Goal: Task Accomplishment & Management: Complete application form

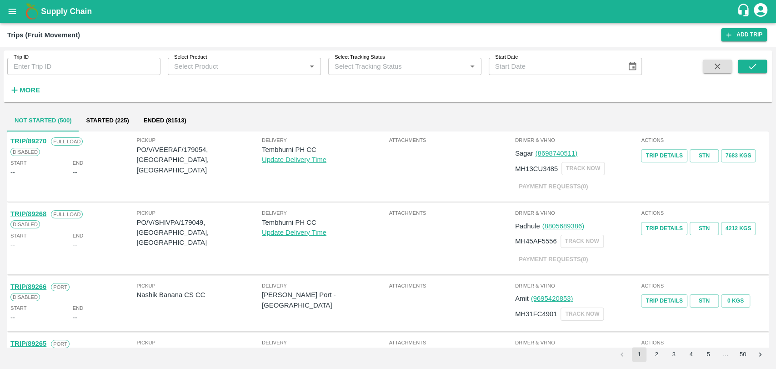
click at [29, 93] on strong "More" at bounding box center [30, 89] width 20 height 7
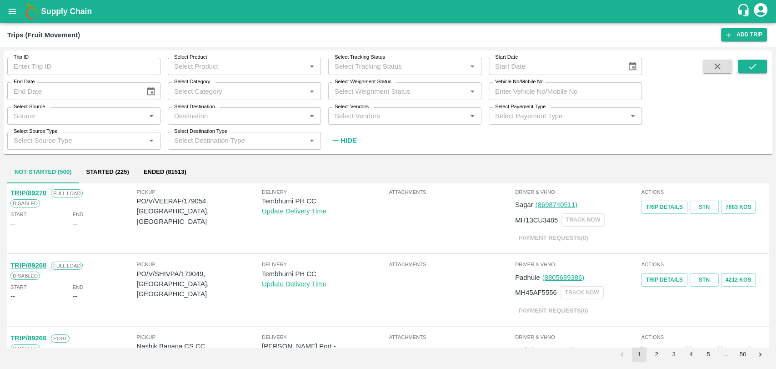
click at [502, 101] on div "Select Payement Type Select Payement Type   *" at bounding box center [561, 112] width 160 height 25
click at [526, 87] on input "Vehicle No/Mobile No" at bounding box center [565, 90] width 153 height 17
paste input "MH18BZ2181"
type input "MH18BZ2181"
click at [746, 69] on button "submit" at bounding box center [752, 67] width 29 height 14
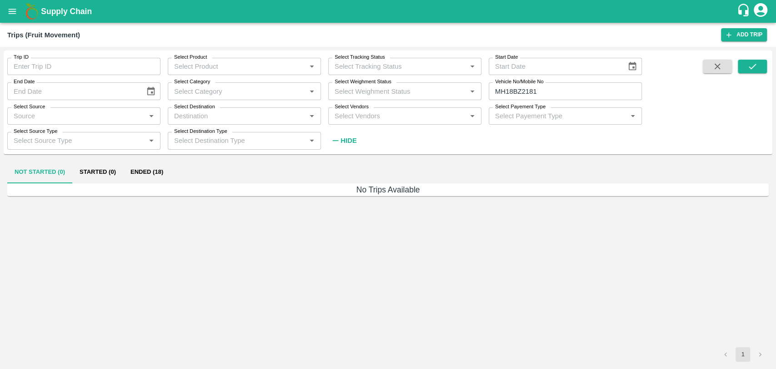
click at [161, 178] on button "Ended (18)" at bounding box center [146, 172] width 47 height 22
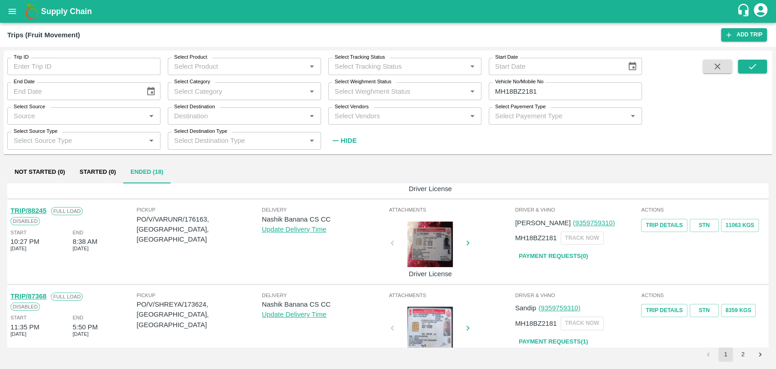
scroll to position [50, 0]
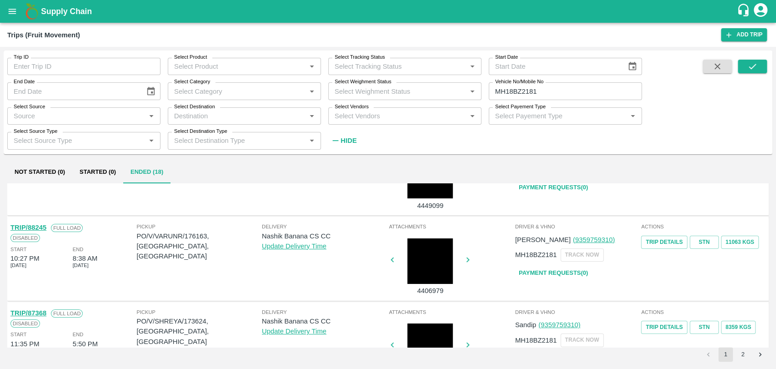
click at [40, 229] on link "TRIP/88245" at bounding box center [28, 227] width 36 height 7
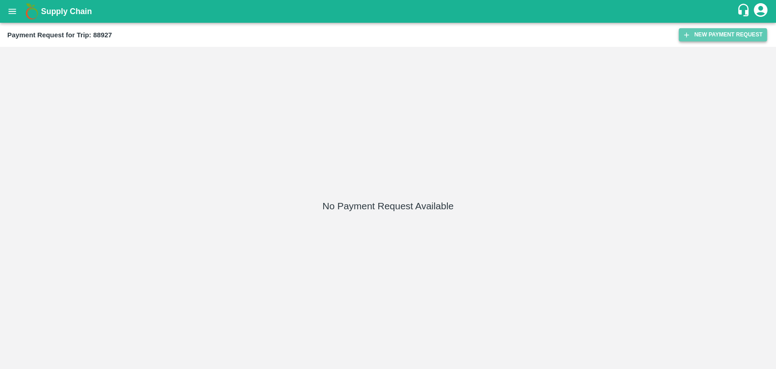
click at [696, 31] on button "New Payment Request" at bounding box center [723, 34] width 88 height 13
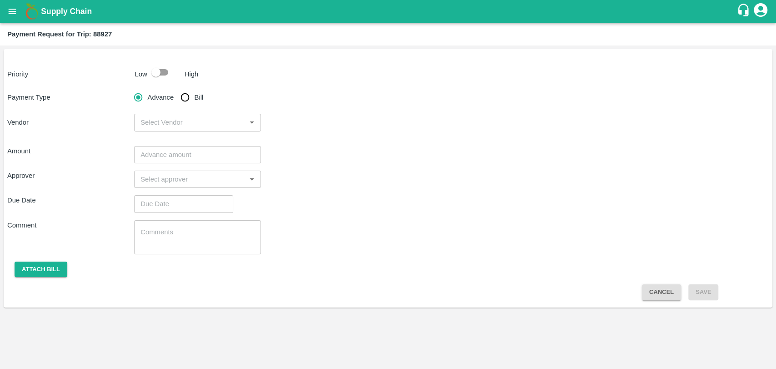
click at [168, 78] on input "checkbox" at bounding box center [156, 72] width 52 height 17
checkbox input "true"
click at [192, 103] on input "Bill" at bounding box center [185, 97] width 18 height 18
radio input "true"
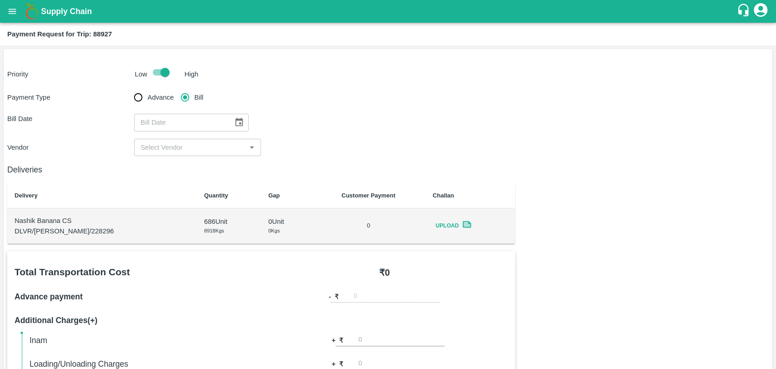
click at [237, 121] on icon "Choose date" at bounding box center [239, 122] width 10 height 10
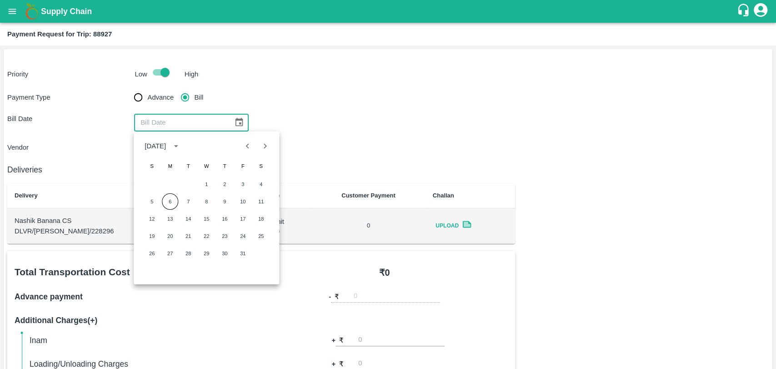
click at [244, 145] on icon "Previous month" at bounding box center [248, 146] width 10 height 10
click at [155, 217] on button "14" at bounding box center [152, 218] width 16 height 16
type input "14/09/2025"
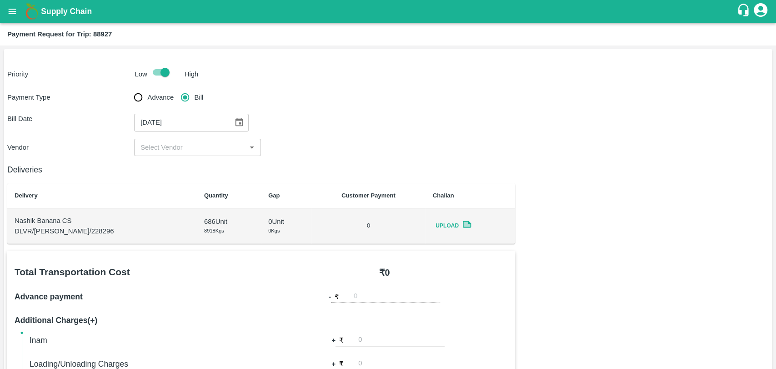
click at [160, 149] on input "input" at bounding box center [190, 147] width 106 height 12
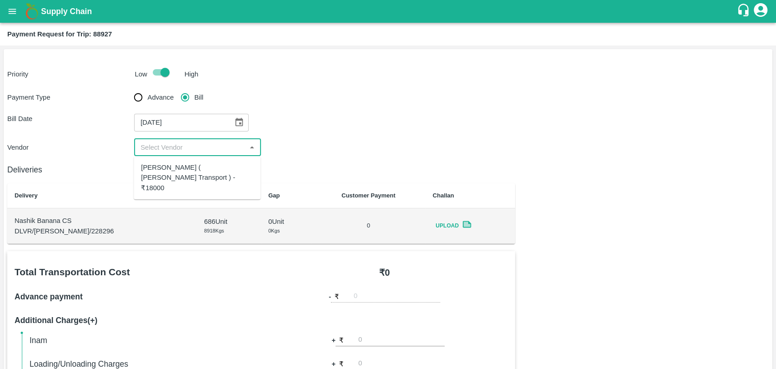
click at [161, 166] on div "[PERSON_NAME] ( [PERSON_NAME] Transport ) - ₹18000" at bounding box center [197, 177] width 112 height 30
type input "[PERSON_NAME] ( [PERSON_NAME] Transport ) - ₹18000"
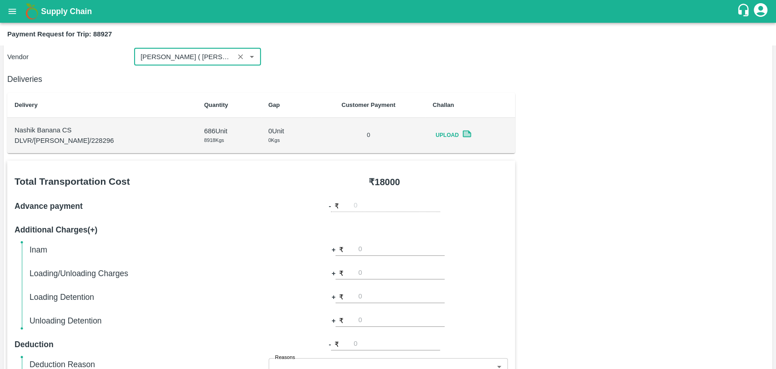
scroll to position [252, 0]
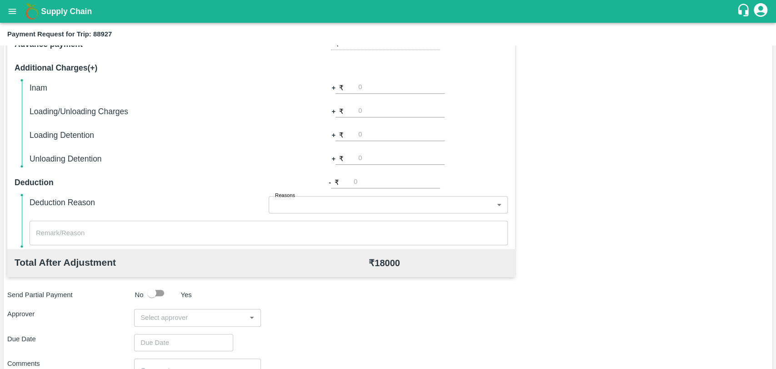
click at [382, 120] on div "Inam + ₹ Loading/Unloading Charges + ₹ Loading Detention + ₹ Unloading Detentio…" at bounding box center [269, 123] width 478 height 84
click at [382, 115] on input "number" at bounding box center [401, 111] width 86 height 12
type input "500"
click at [188, 318] on input "input" at bounding box center [190, 317] width 106 height 12
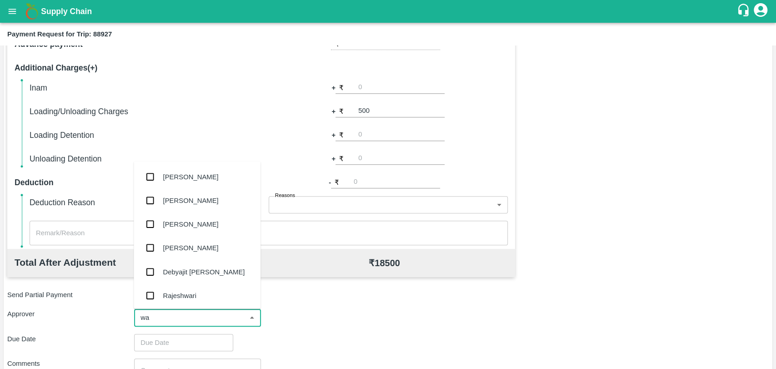
type input "wag"
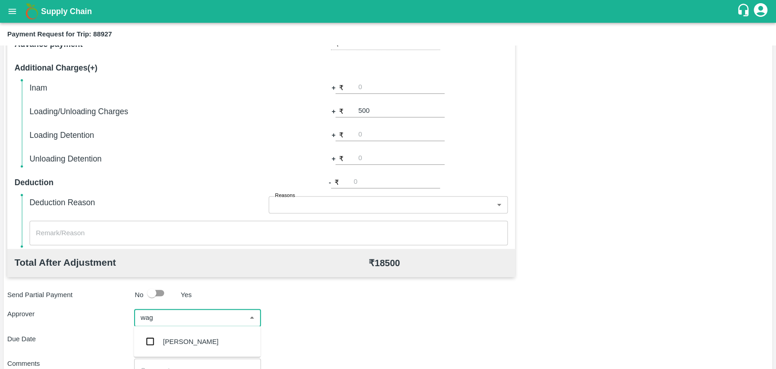
click at [188, 342] on div "[PERSON_NAME]" at bounding box center [190, 341] width 55 height 10
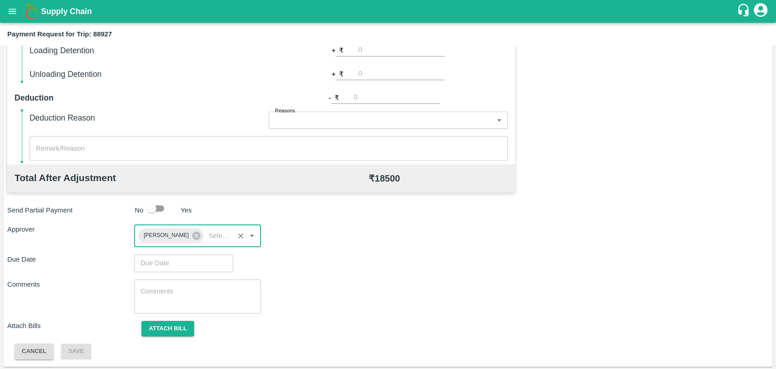
scroll to position [338, 0]
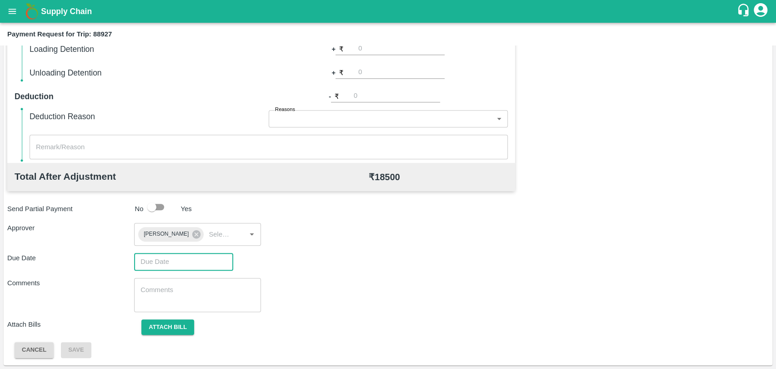
type input "DD/MM/YYYY hh:mm aa"
click at [178, 264] on input "DD/MM/YYYY hh:mm aa" at bounding box center [180, 261] width 93 height 17
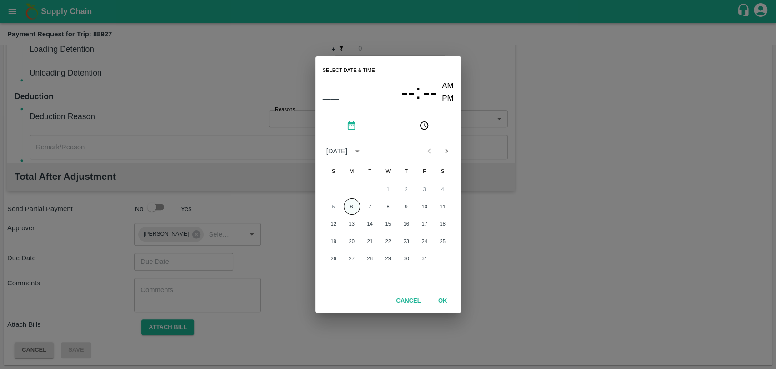
click at [351, 208] on button "6" at bounding box center [352, 206] width 16 height 16
type input "[DATE] 12:00 AM"
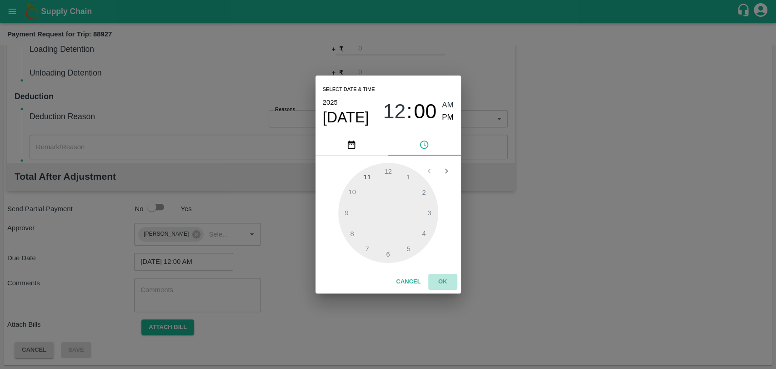
click at [437, 281] on button "OK" at bounding box center [442, 282] width 29 height 16
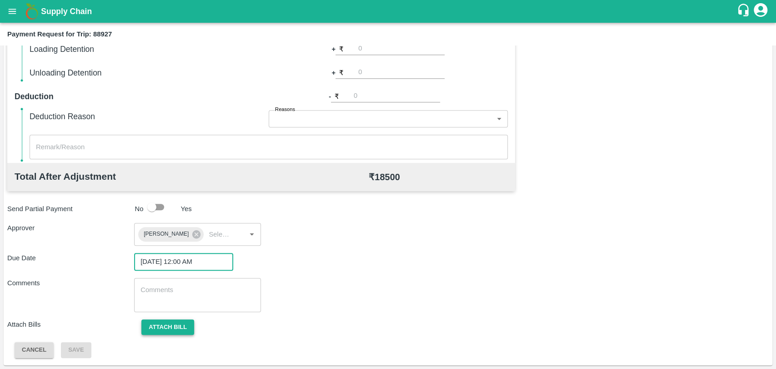
click at [167, 322] on button "Attach bill" at bounding box center [167, 327] width 53 height 16
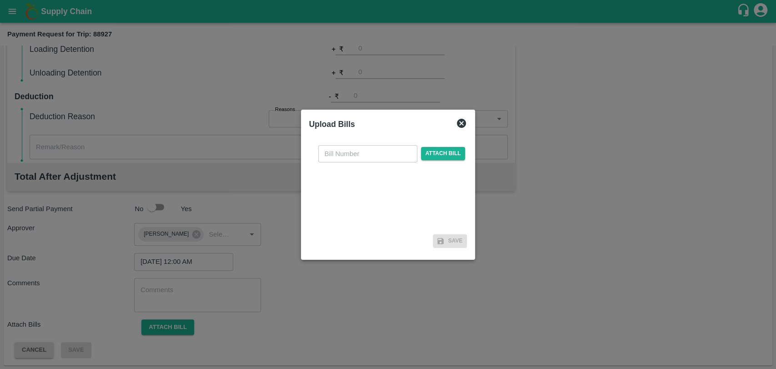
click at [359, 152] on input "text" at bounding box center [367, 153] width 99 height 17
type input "4057"
click at [432, 156] on span "Attach bill" at bounding box center [443, 153] width 45 height 13
click at [0, 0] on input "Attach bill" at bounding box center [0, 0] width 0 height 0
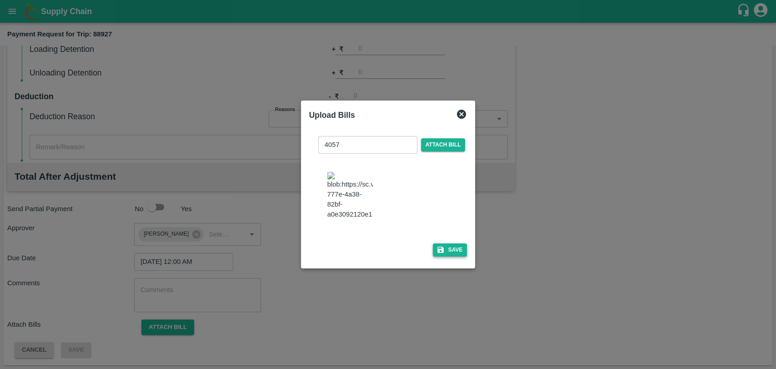
click at [438, 246] on icon "button" at bounding box center [440, 249] width 6 height 6
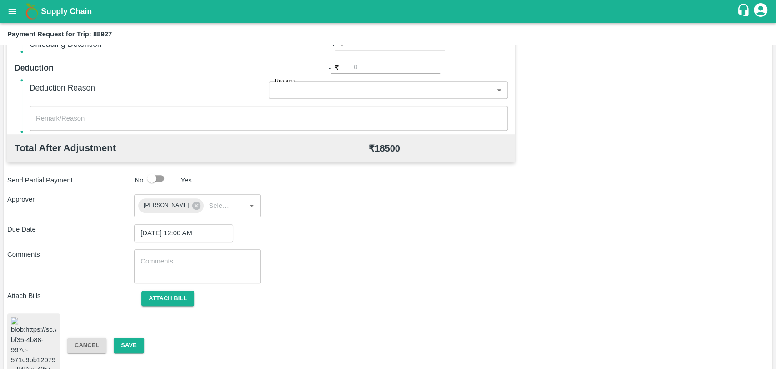
scroll to position [380, 0]
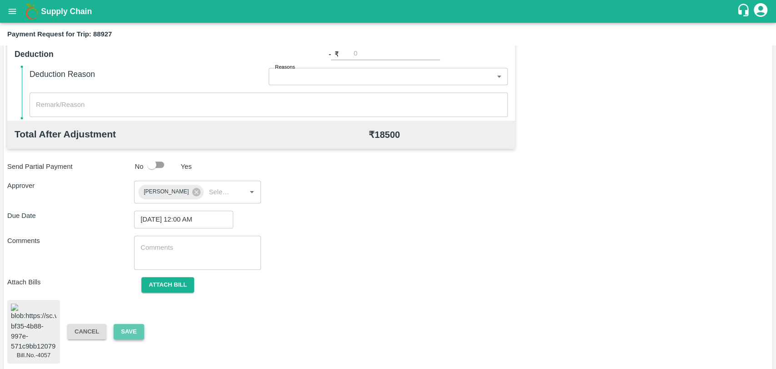
click at [139, 326] on button "Save" at bounding box center [129, 332] width 30 height 16
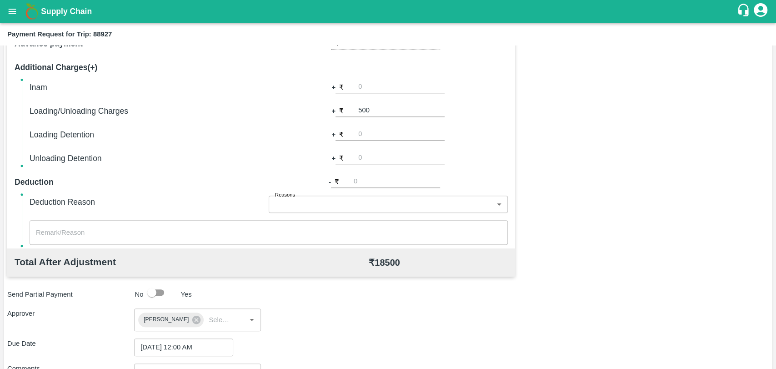
scroll to position [178, 0]
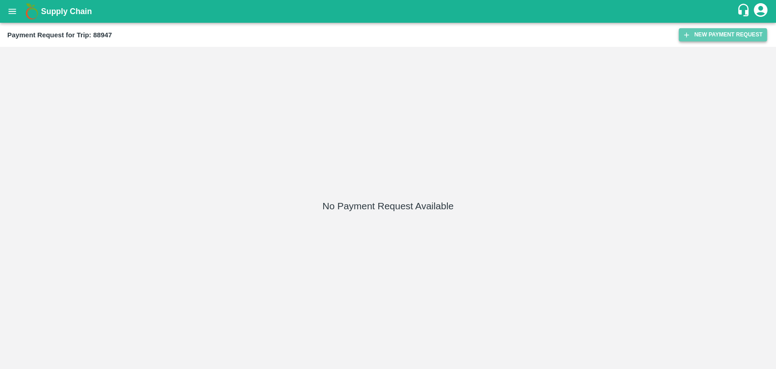
click at [702, 30] on button "New Payment Request" at bounding box center [723, 34] width 88 height 13
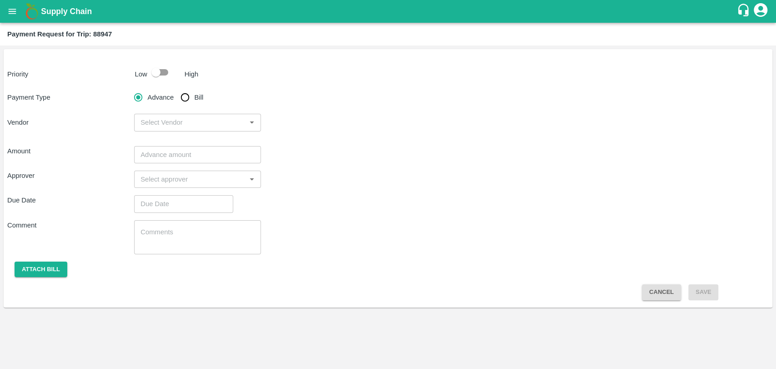
click at [164, 77] on input "checkbox" at bounding box center [156, 72] width 52 height 17
checkbox input "true"
click at [195, 107] on div "Payment Type Advance Bill Vendor ​" at bounding box center [387, 109] width 761 height 43
click at [190, 98] on input "Bill" at bounding box center [185, 97] width 18 height 18
radio input "true"
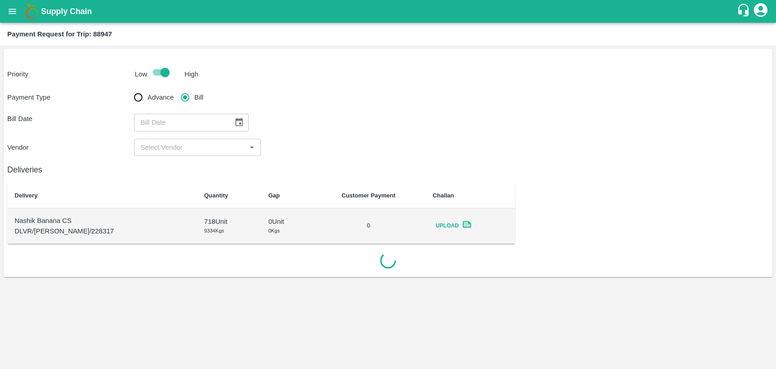
click at [237, 125] on icon "Choose date" at bounding box center [239, 122] width 10 height 10
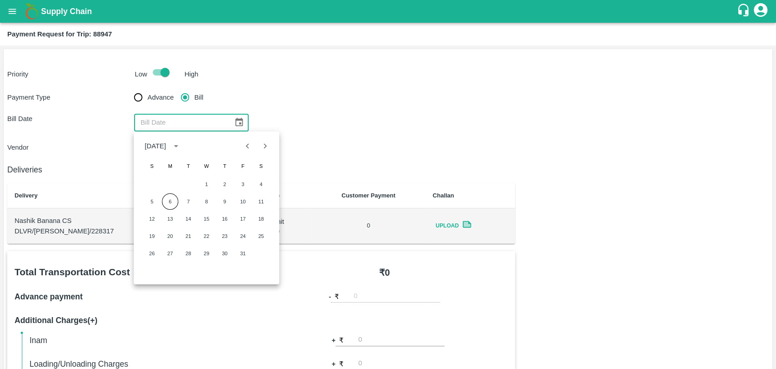
click at [249, 150] on icon "Previous month" at bounding box center [248, 146] width 10 height 10
click at [222, 232] on button "25" at bounding box center [224, 236] width 16 height 16
type input "25/09/2025"
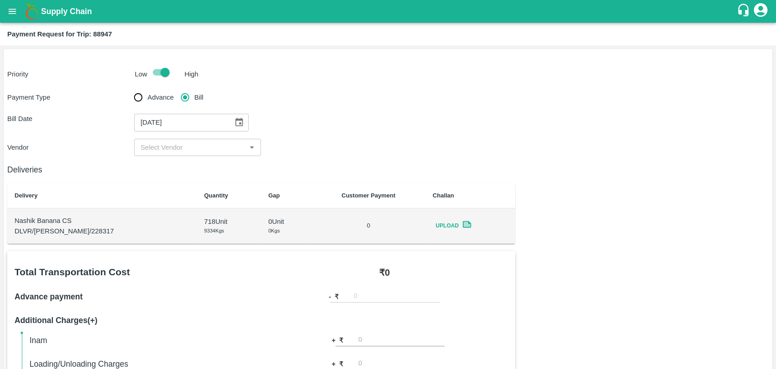
click at [158, 147] on input "input" at bounding box center [190, 147] width 106 height 12
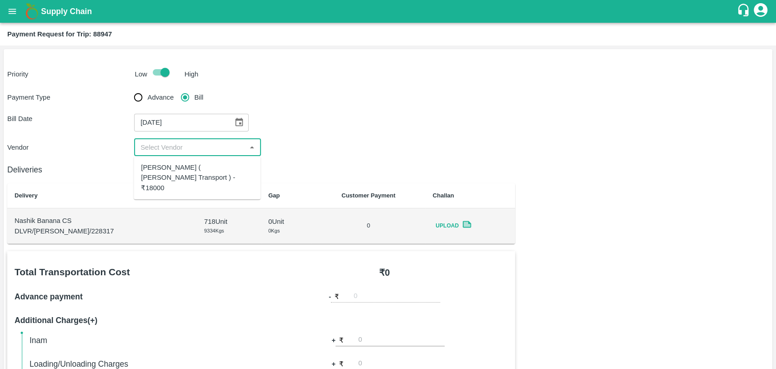
click at [170, 170] on div "Nitin Rasal ( Bhairavnath Transport ) - ₹18000" at bounding box center [197, 177] width 112 height 30
type input "Nitin Rasal ( Bhairavnath Transport ) - ₹18000"
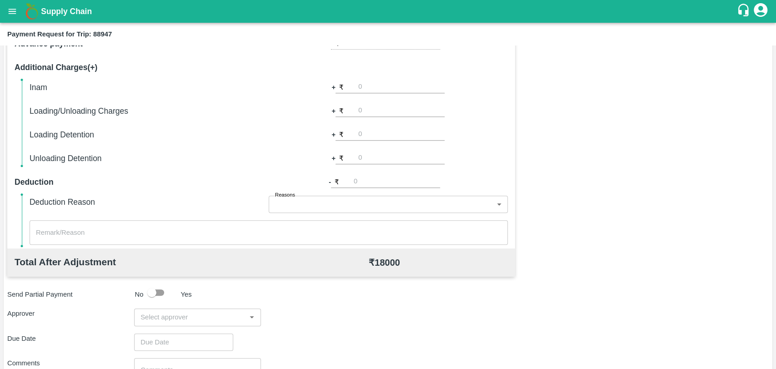
scroll to position [333, 0]
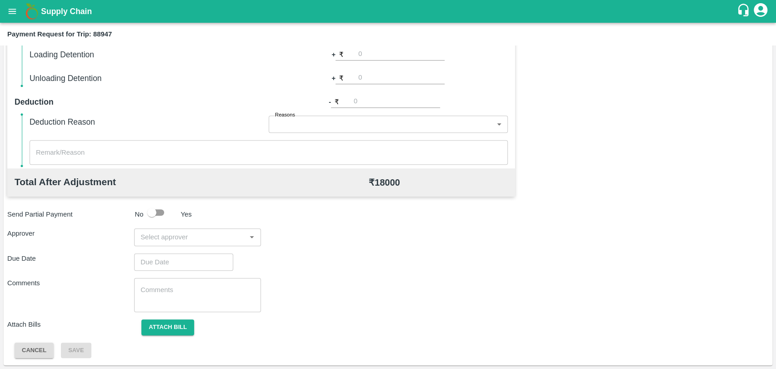
click at [148, 242] on input "input" at bounding box center [190, 237] width 106 height 12
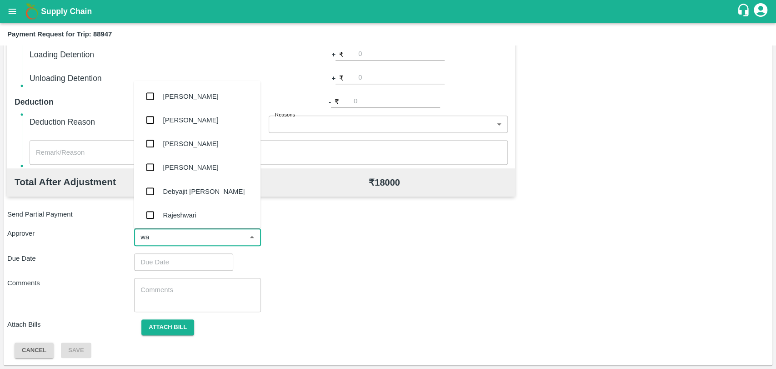
type input "wag"
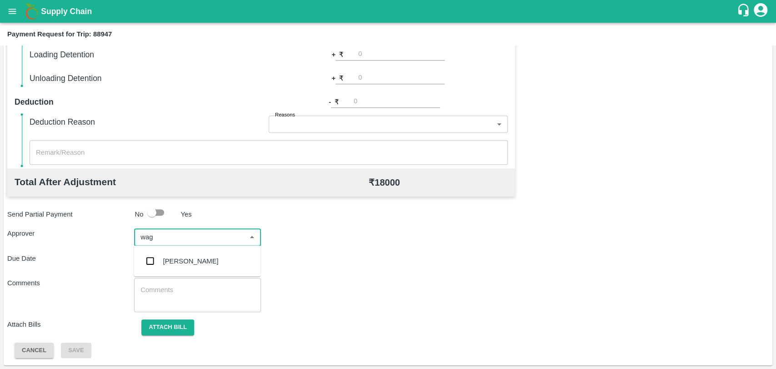
click at [151, 250] on div "Prasad Waghade" at bounding box center [197, 261] width 127 height 24
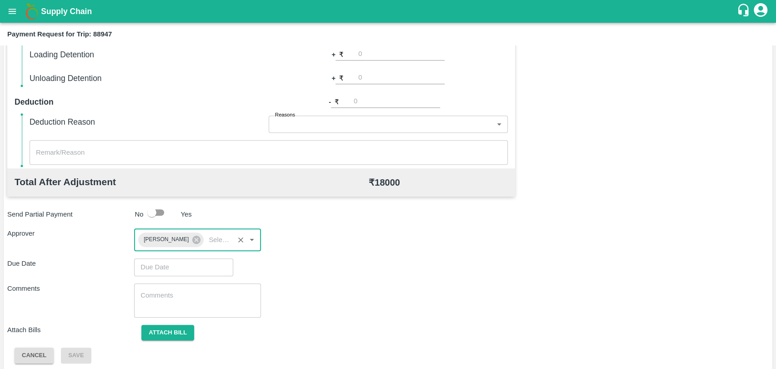
type input "DD/MM/YYYY hh:mm aa"
click at [156, 259] on input "DD/MM/YYYY hh:mm aa" at bounding box center [180, 266] width 93 height 17
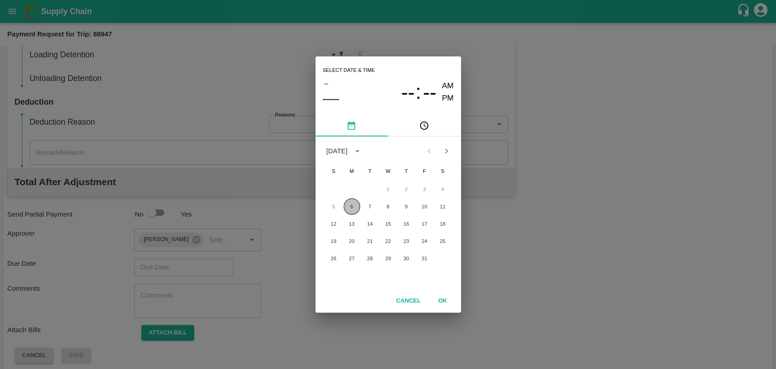
click at [353, 208] on button "6" at bounding box center [352, 206] width 16 height 16
type input "[DATE] 12:00 AM"
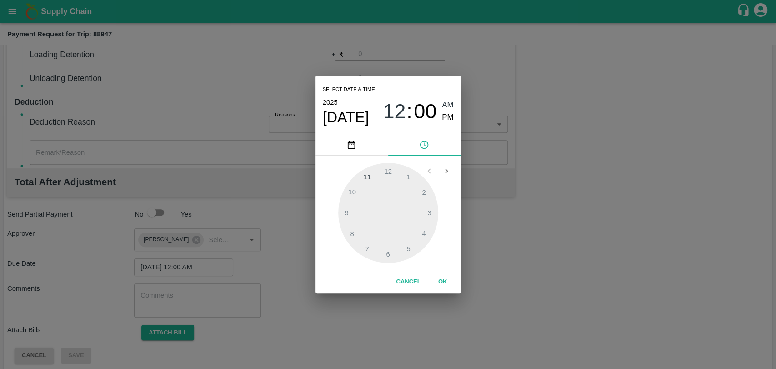
click at [440, 277] on button "OK" at bounding box center [442, 282] width 29 height 16
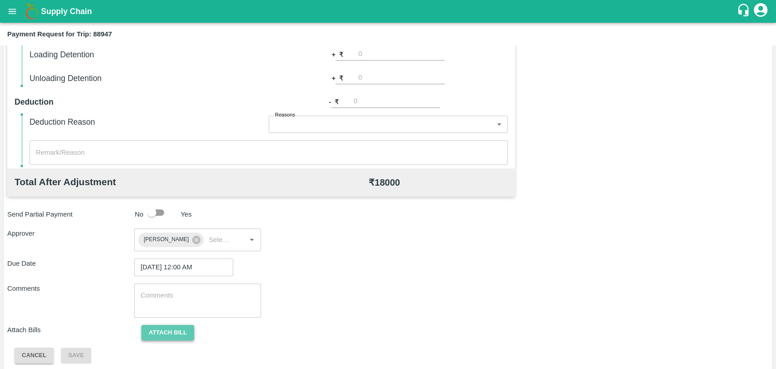
click at [170, 332] on button "Attach bill" at bounding box center [167, 333] width 53 height 16
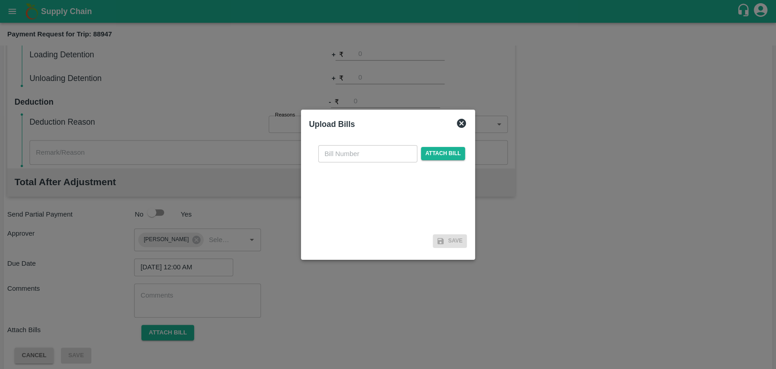
click at [376, 154] on input "text" at bounding box center [367, 153] width 99 height 17
type input "4055"
click at [451, 151] on span "Attach bill" at bounding box center [443, 153] width 45 height 13
click at [0, 0] on input "Attach bill" at bounding box center [0, 0] width 0 height 0
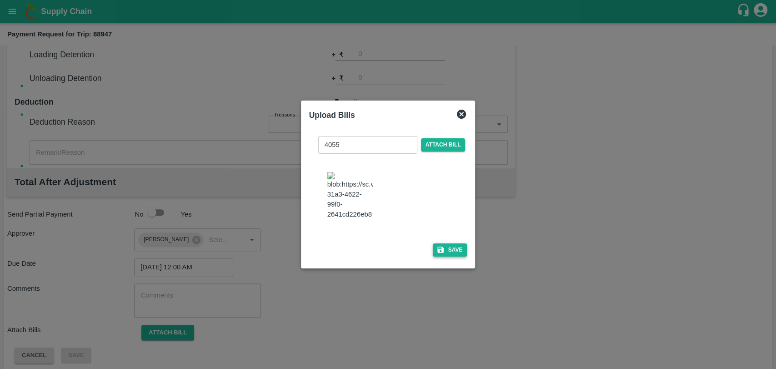
click at [449, 243] on button "Save" at bounding box center [450, 249] width 35 height 13
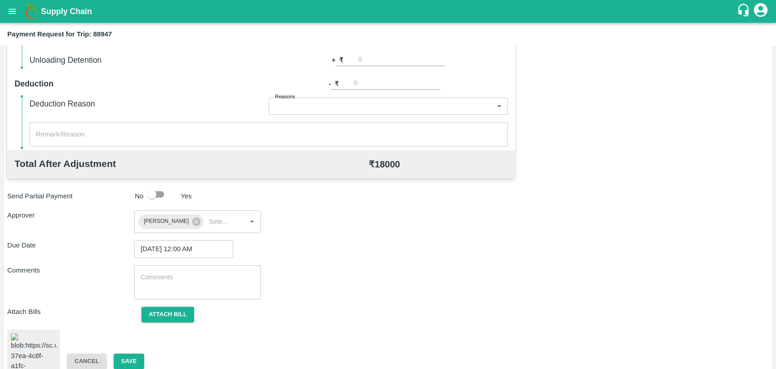
scroll to position [380, 0]
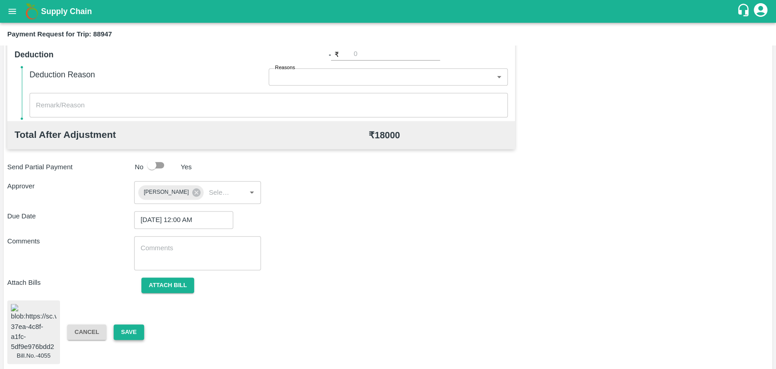
click at [130, 328] on button "Save" at bounding box center [129, 332] width 30 height 16
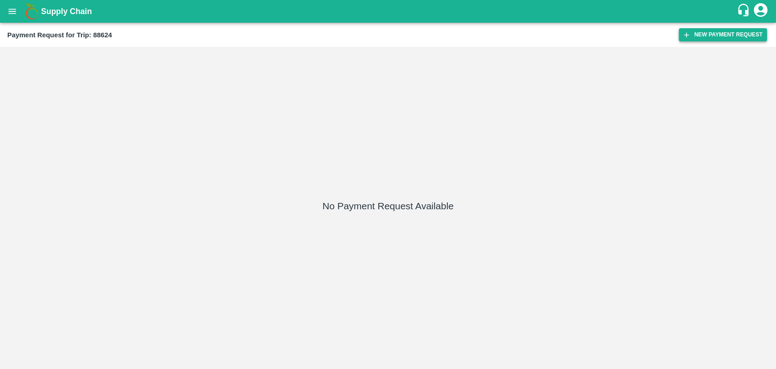
click at [706, 35] on button "New Payment Request" at bounding box center [723, 34] width 88 height 13
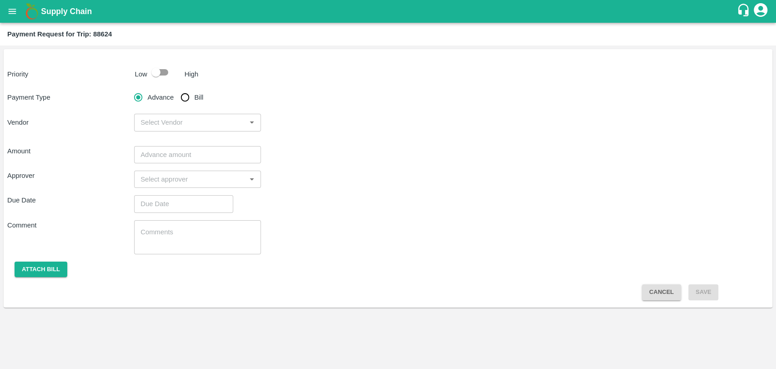
click at [162, 80] on input "checkbox" at bounding box center [156, 72] width 52 height 17
checkbox input "true"
click at [195, 101] on span "Bill" at bounding box center [199, 97] width 9 height 10
click at [194, 101] on input "Bill" at bounding box center [185, 97] width 18 height 18
radio input "true"
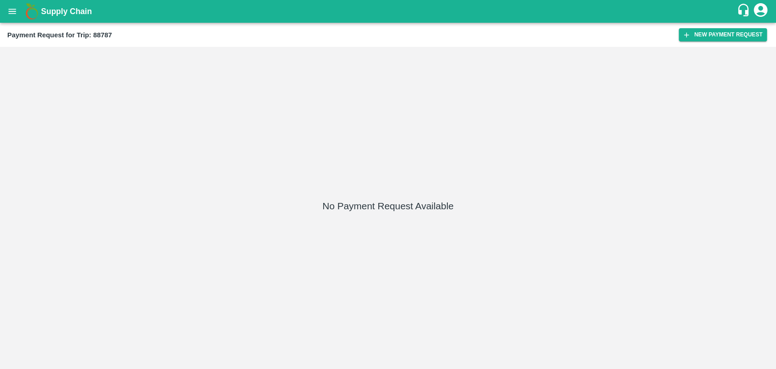
click at [731, 59] on div "No Payment Request Available" at bounding box center [388, 207] width 769 height 315
click at [724, 39] on button "New Payment Request" at bounding box center [723, 34] width 88 height 13
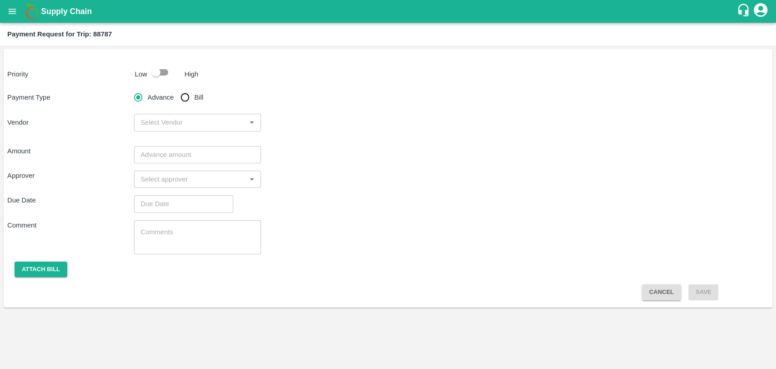
click at [152, 70] on input "checkbox" at bounding box center [156, 72] width 52 height 17
checkbox input "true"
click at [185, 99] on input "Bill" at bounding box center [185, 97] width 18 height 18
radio input "true"
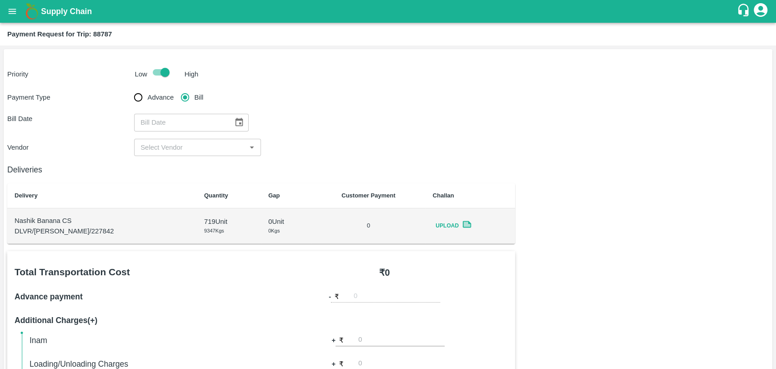
click at [240, 122] on icon "Choose date" at bounding box center [239, 122] width 10 height 10
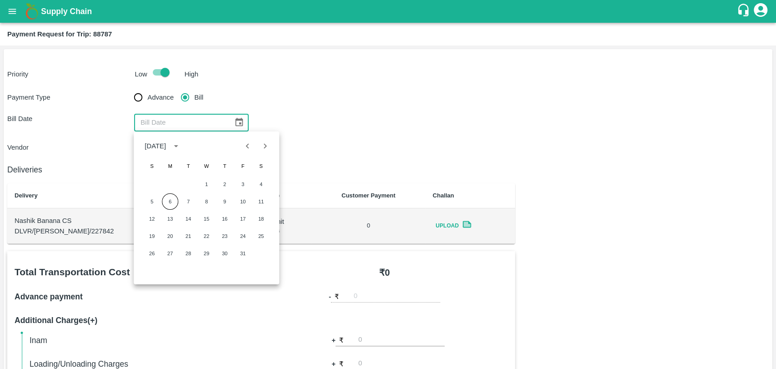
click at [248, 147] on icon "Previous month" at bounding box center [247, 145] width 3 height 5
click at [164, 234] on button "22" at bounding box center [170, 236] width 16 height 16
type input "22/09/2025"
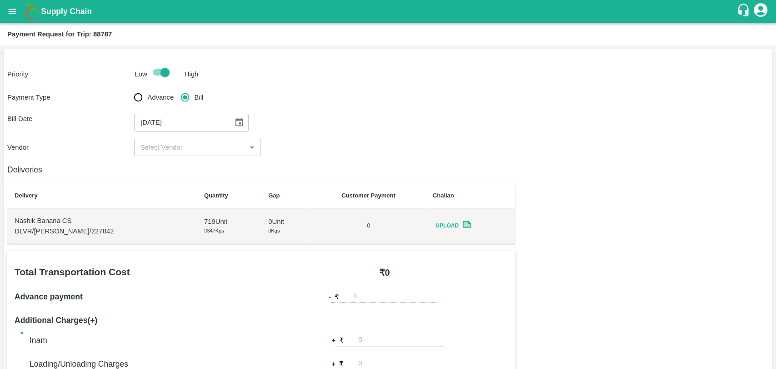
click at [164, 145] on input "input" at bounding box center [190, 147] width 106 height 12
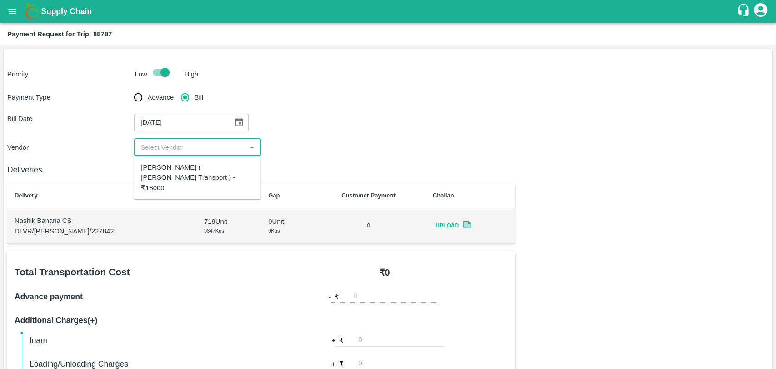
click at [167, 169] on div "Nitin Rasal ( Bhairavnath Transport ) - ₹18000" at bounding box center [197, 177] width 112 height 30
type input "Nitin Rasal ( Bhairavnath Transport ) - ₹18000"
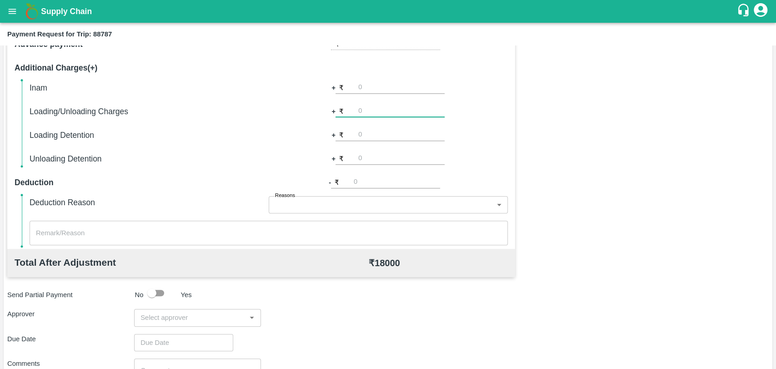
click at [372, 114] on input "number" at bounding box center [401, 111] width 86 height 12
type input "500"
click at [160, 317] on input "input" at bounding box center [190, 317] width 106 height 12
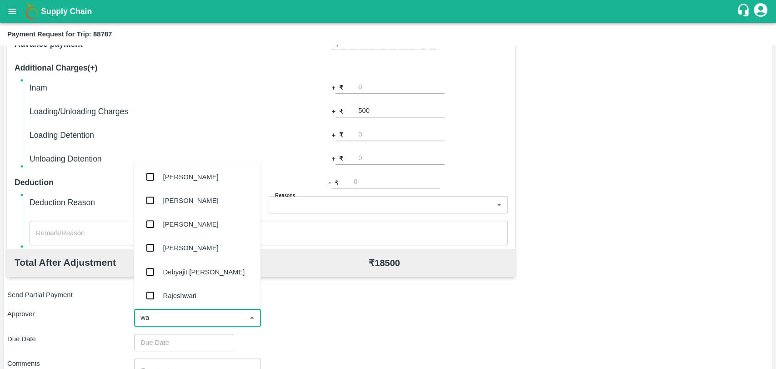
type input "wag"
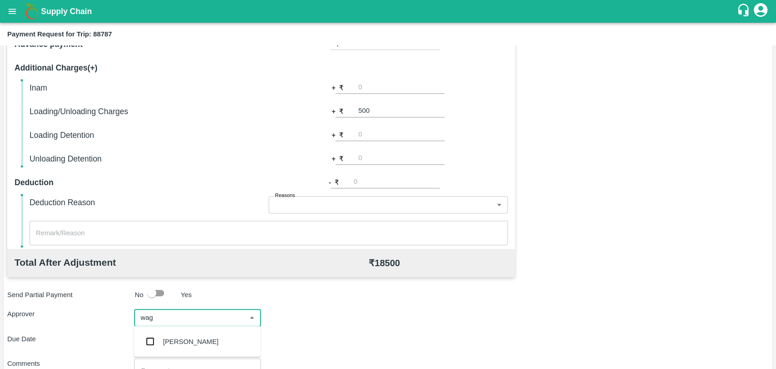
click at [165, 343] on div "Prasad Waghade" at bounding box center [190, 341] width 55 height 10
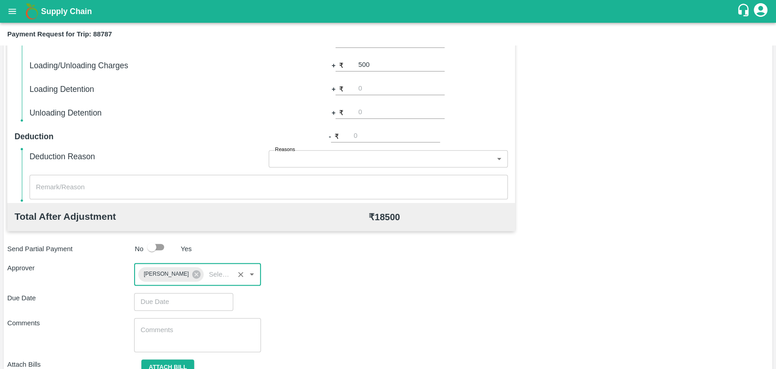
scroll to position [338, 0]
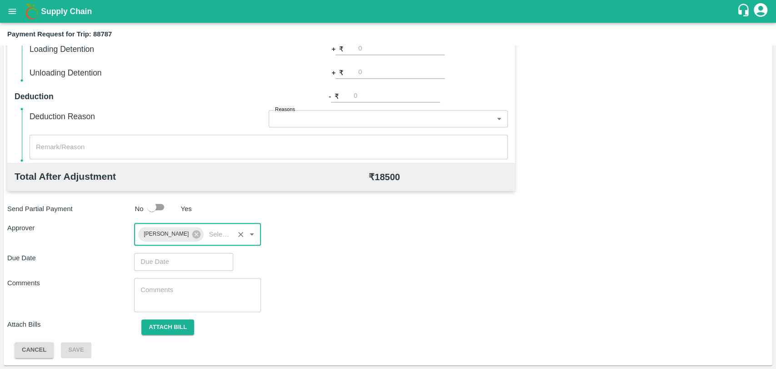
type input "DD/MM/YYYY hh:mm aa"
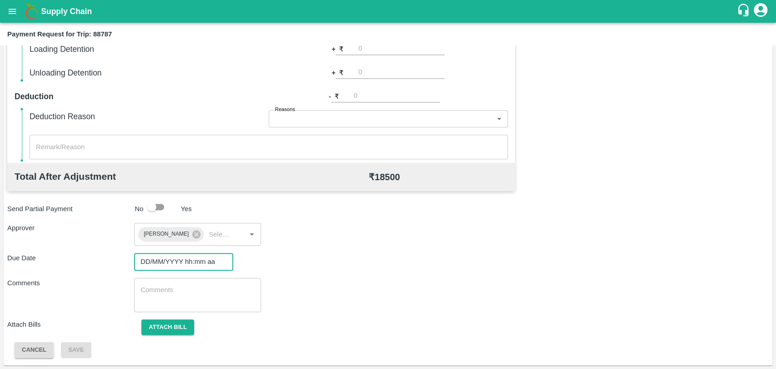
click at [166, 263] on input "DD/MM/YYYY hh:mm aa" at bounding box center [180, 261] width 93 height 17
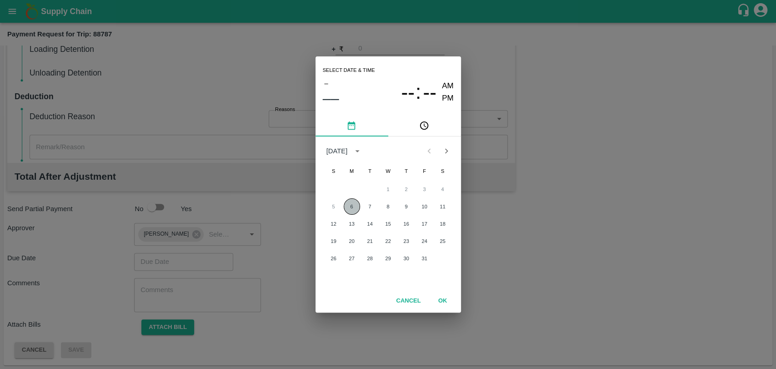
click at [350, 205] on button "6" at bounding box center [352, 206] width 16 height 16
type input "[DATE] 12:00 AM"
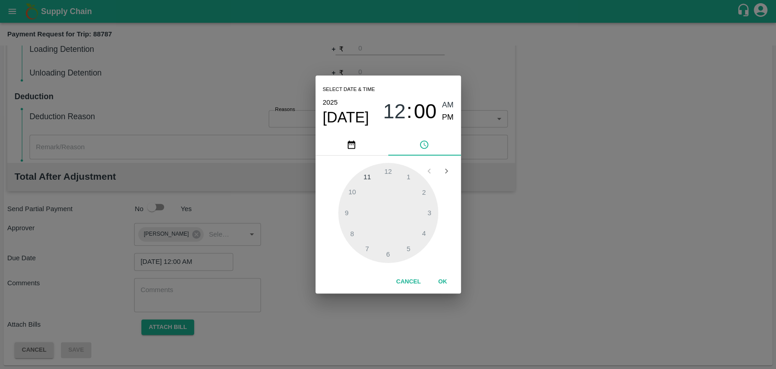
click at [440, 280] on button "OK" at bounding box center [442, 282] width 29 height 16
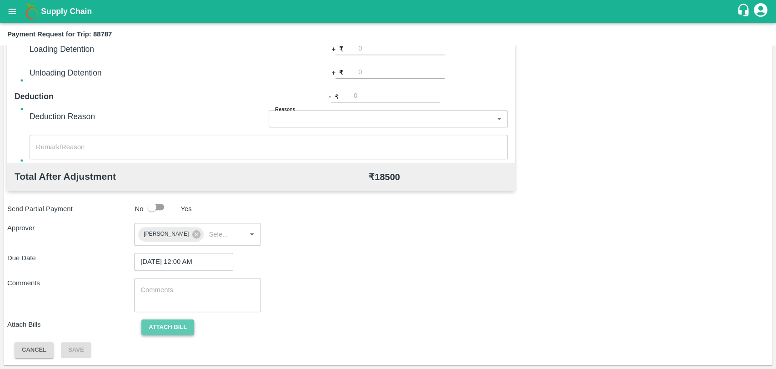
click at [157, 328] on button "Attach bill" at bounding box center [167, 327] width 53 height 16
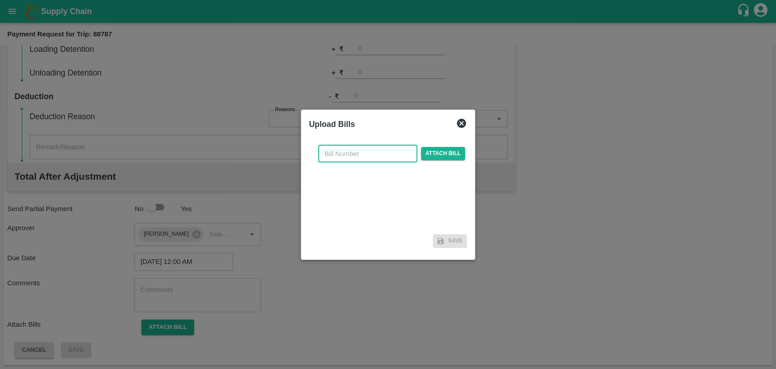
click at [333, 158] on input "text" at bounding box center [367, 153] width 99 height 17
type input "4042"
click at [431, 150] on span "Attach bill" at bounding box center [443, 153] width 45 height 13
click at [0, 0] on input "Attach bill" at bounding box center [0, 0] width 0 height 0
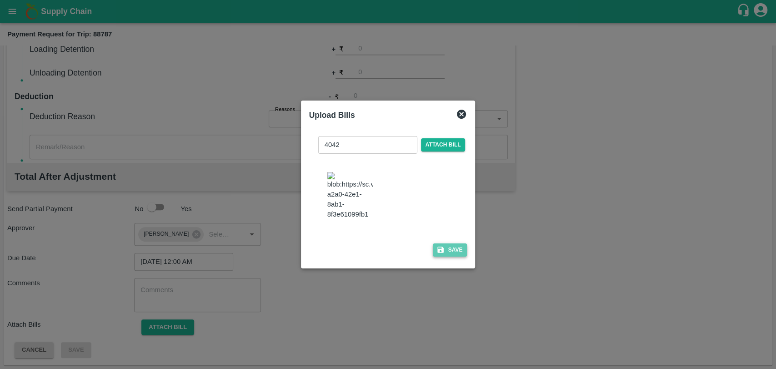
click at [453, 244] on button "Save" at bounding box center [450, 249] width 35 height 13
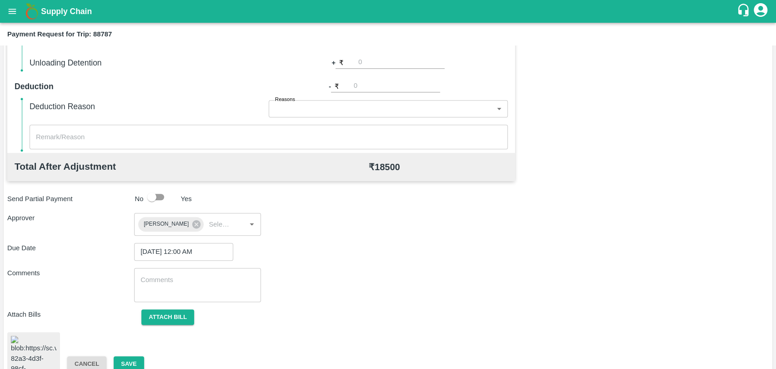
scroll to position [379, 0]
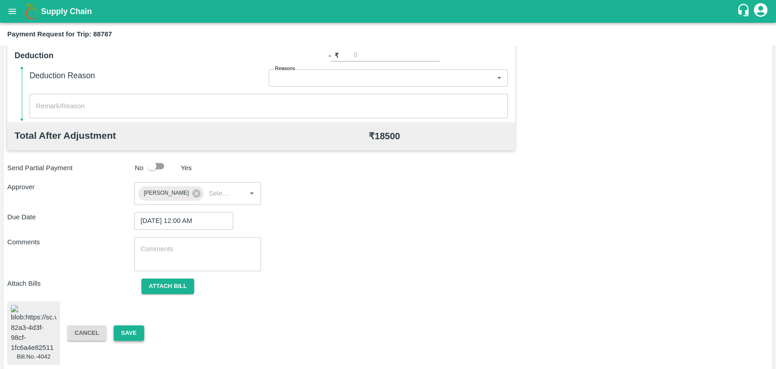
click at [122, 332] on button "Save" at bounding box center [129, 333] width 30 height 16
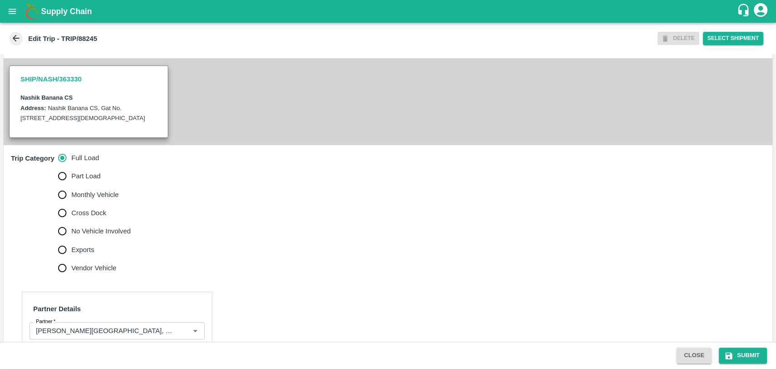
scroll to position [303, 0]
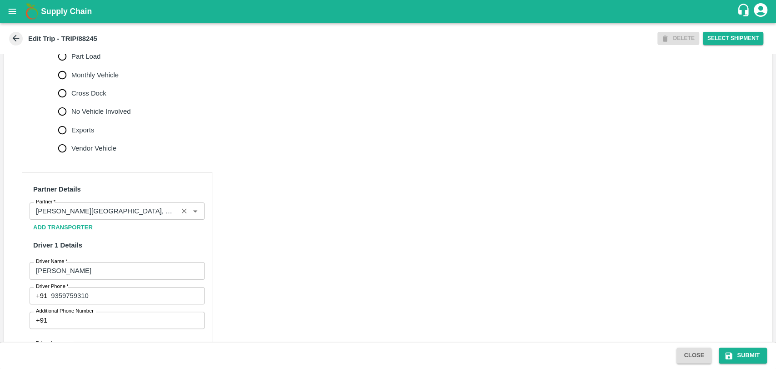
click at [120, 206] on input "Partner   *" at bounding box center [103, 211] width 143 height 12
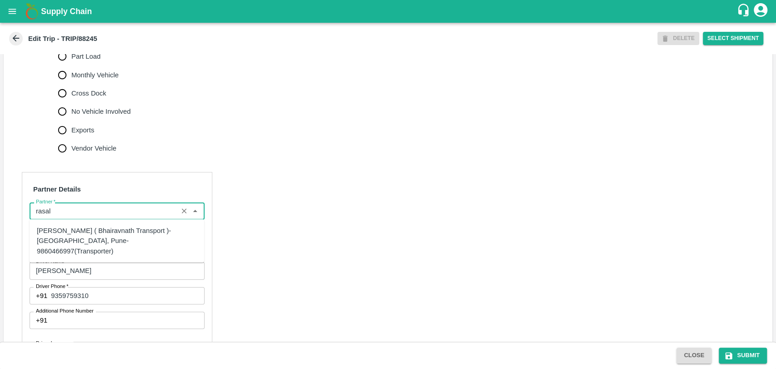
click at [60, 230] on div "Nitin Rasal ( Bhairavnath Transport )-Deulgaon, Pune-9860466997(Transporter)" at bounding box center [117, 240] width 160 height 30
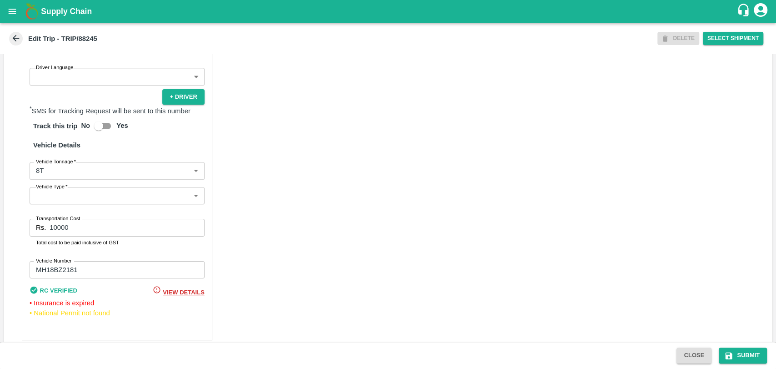
scroll to position [591, 0]
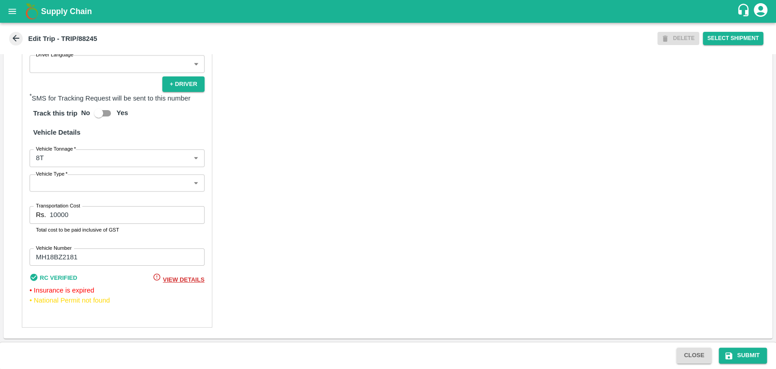
type input "Nitin Rasal ( Bhairavnath Transport )-Deulgaon, Pune-9860466997(Transporter)"
click at [61, 162] on body "Supply Chain Edit Trip - TRIP/88245 DELETE Select Shipment Trip Details Trip Ty…" at bounding box center [388, 184] width 776 height 369
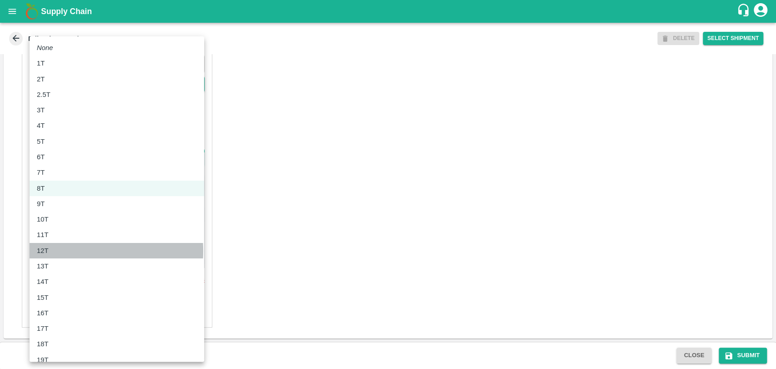
click at [55, 251] on div "12T" at bounding box center [117, 250] width 160 height 10
type input "12000"
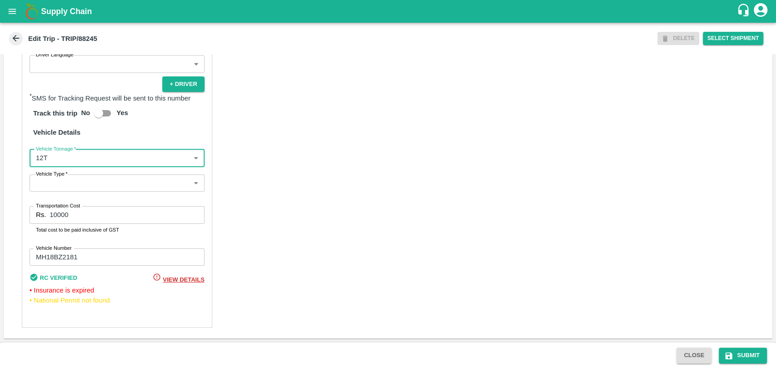
drag, startPoint x: 85, startPoint y: 219, endPoint x: 50, endPoint y: 214, distance: 34.5
click at [50, 214] on input "10000" at bounding box center [127, 214] width 155 height 17
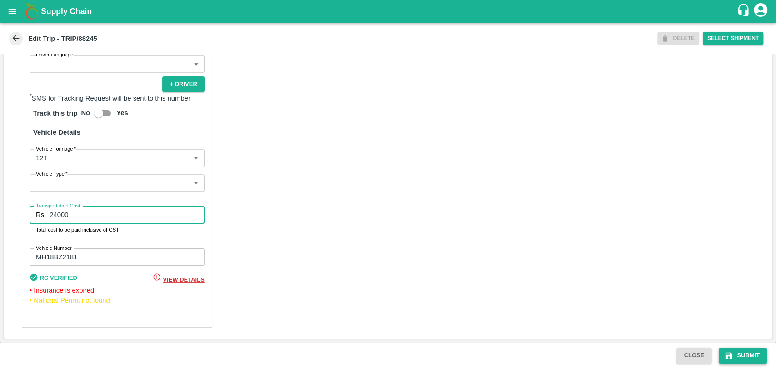
type input "24000"
click at [742, 358] on button "Submit" at bounding box center [743, 355] width 48 height 16
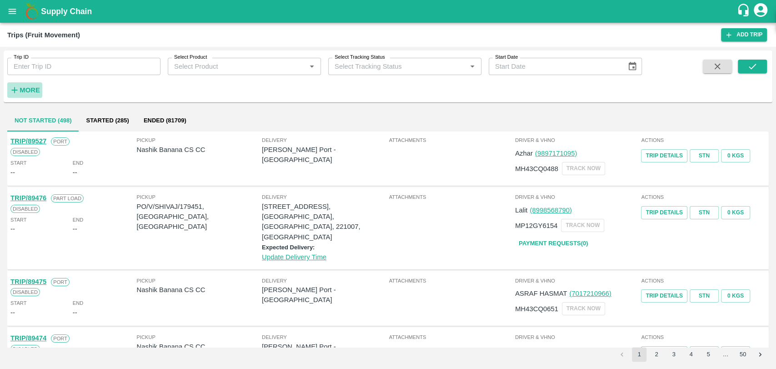
click at [28, 88] on strong "More" at bounding box center [30, 89] width 20 height 7
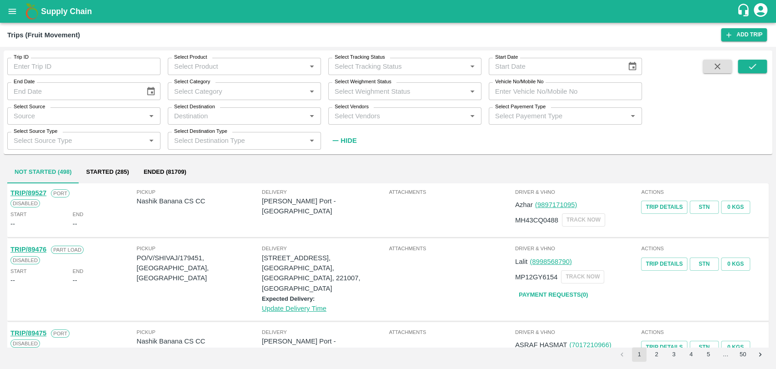
click at [562, 81] on div "Vehicle No/Mobile No Vehicle No/Mobile No" at bounding box center [561, 87] width 160 height 25
click at [562, 84] on input "Vehicle No/Mobile No" at bounding box center [565, 90] width 153 height 17
paste input "MH04HD4894"
type input "MH04HD4894"
click at [751, 70] on icon "submit" at bounding box center [752, 66] width 10 height 10
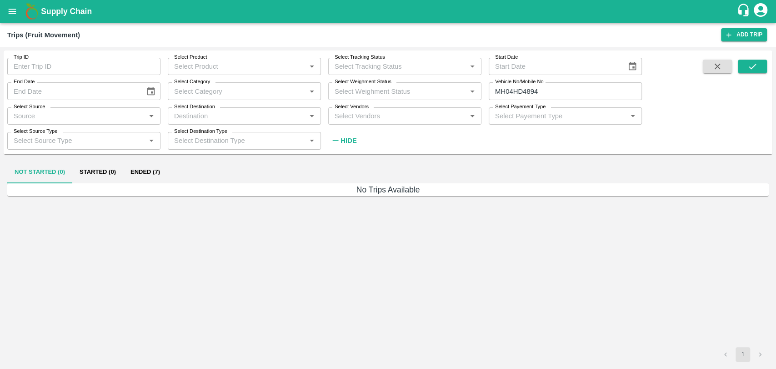
click at [155, 177] on button "Ended (7)" at bounding box center [145, 172] width 44 height 22
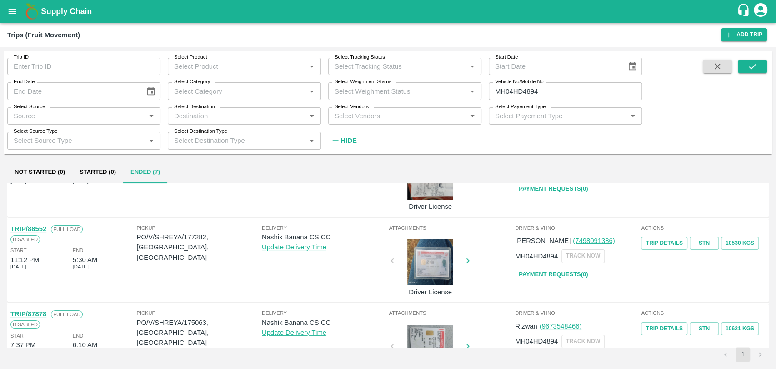
scroll to position [151, 0]
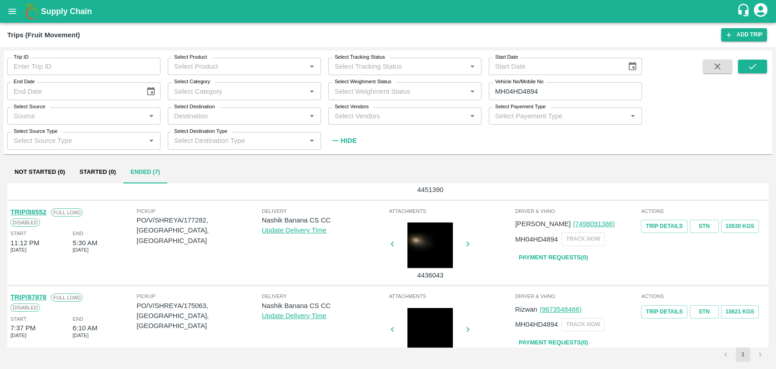
click at [41, 212] on link "TRIP/88552" at bounding box center [28, 211] width 36 height 7
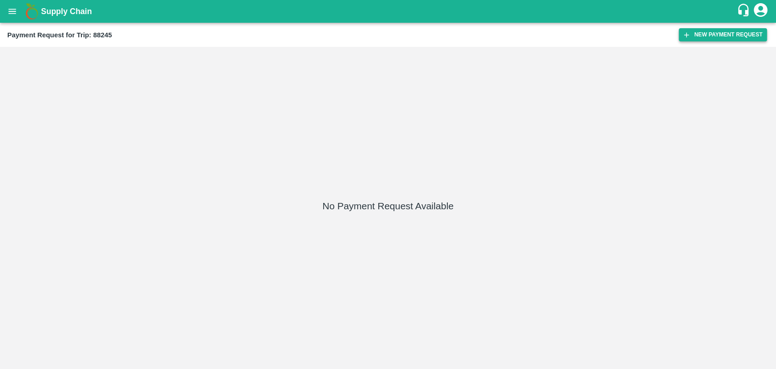
click at [708, 41] on button "New Payment Request" at bounding box center [723, 34] width 88 height 13
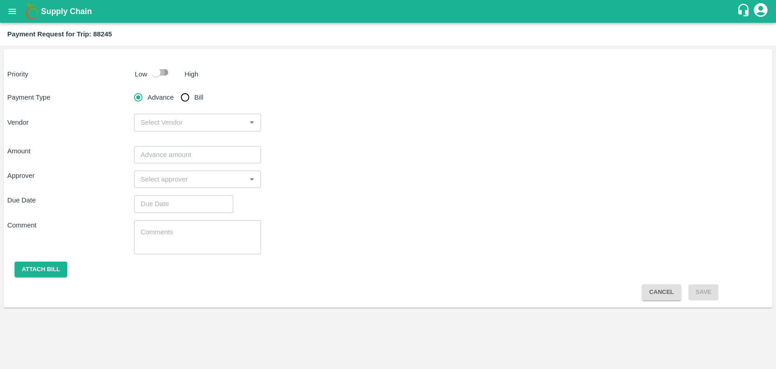
click at [162, 73] on input "checkbox" at bounding box center [156, 72] width 52 height 17
checkbox input "true"
click at [195, 100] on span "Bill" at bounding box center [199, 97] width 9 height 10
click at [194, 100] on input "Bill" at bounding box center [185, 97] width 18 height 18
radio input "true"
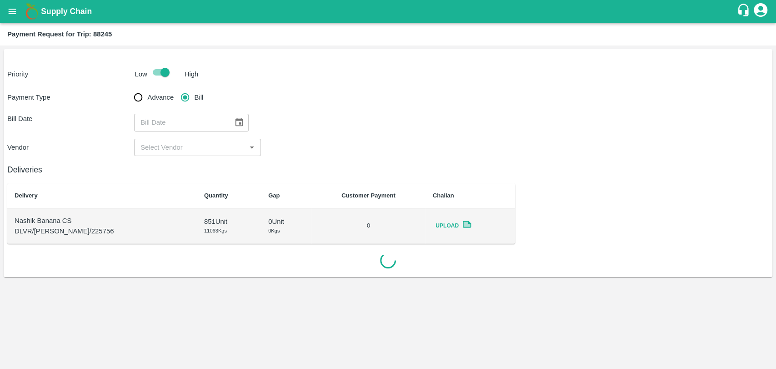
click at [234, 118] on icon "Choose date" at bounding box center [239, 122] width 10 height 10
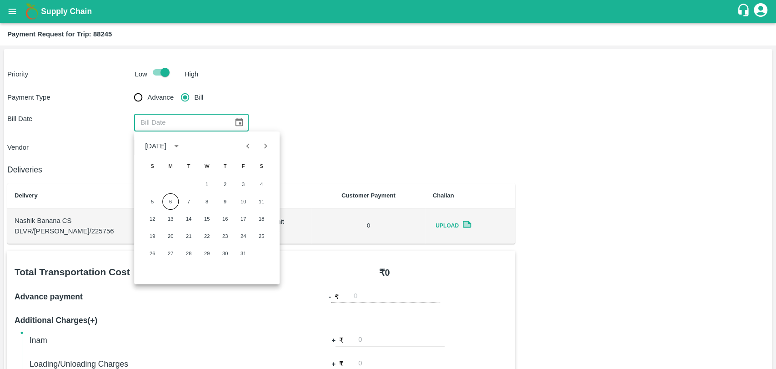
click at [246, 155] on div "[DATE] S M T W T F S 1 2 3 4 5 6 7 8 9 10 11 12 13 14 15 16 17 18 19 20 21 22 2…" at bounding box center [206, 207] width 145 height 153
click at [246, 150] on icon "Previous month" at bounding box center [248, 146] width 10 height 10
click at [151, 215] on button "14" at bounding box center [152, 218] width 16 height 16
type input "[DATE]"
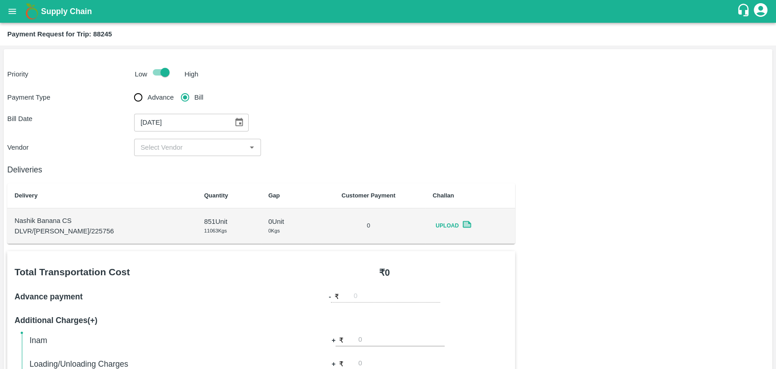
click at [157, 149] on input "input" at bounding box center [190, 147] width 106 height 12
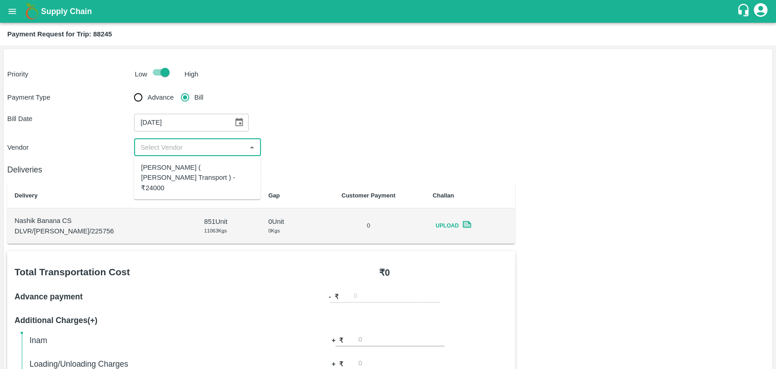
click at [165, 176] on div "[PERSON_NAME] ( [PERSON_NAME] Transport ) - ₹24000" at bounding box center [197, 177] width 112 height 30
type input "[PERSON_NAME] ( [PERSON_NAME] Transport ) - ₹24000"
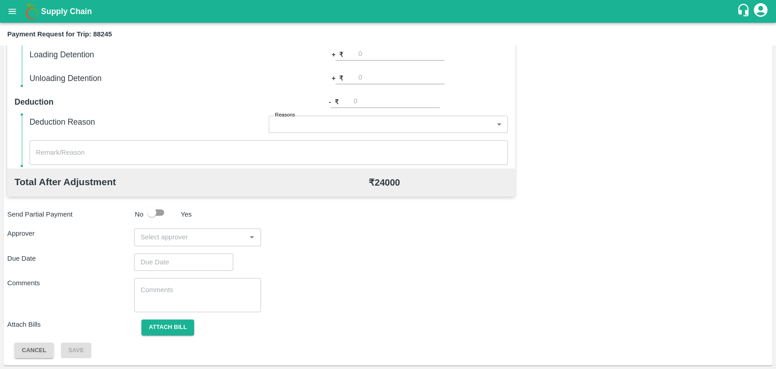
scroll to position [232, 0]
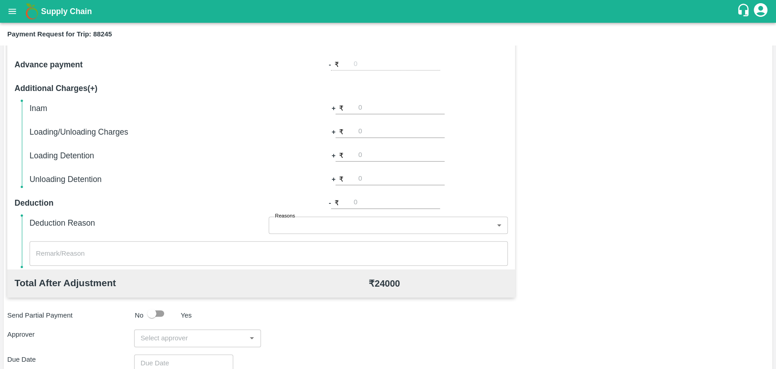
click at [375, 136] on input "number" at bounding box center [401, 131] width 86 height 12
type input "500"
click at [507, 165] on div "Total Transportation Cost ₹ 24000 Advance payment - ₹ Additional Charges(+) Ina…" at bounding box center [261, 144] width 508 height 250
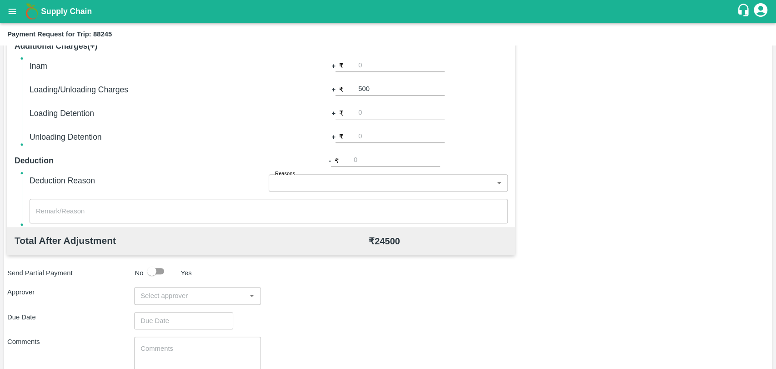
scroll to position [333, 0]
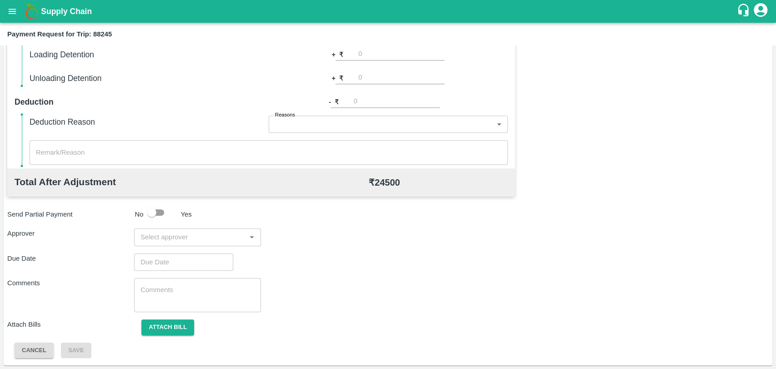
click at [198, 234] on input "input" at bounding box center [190, 237] width 106 height 12
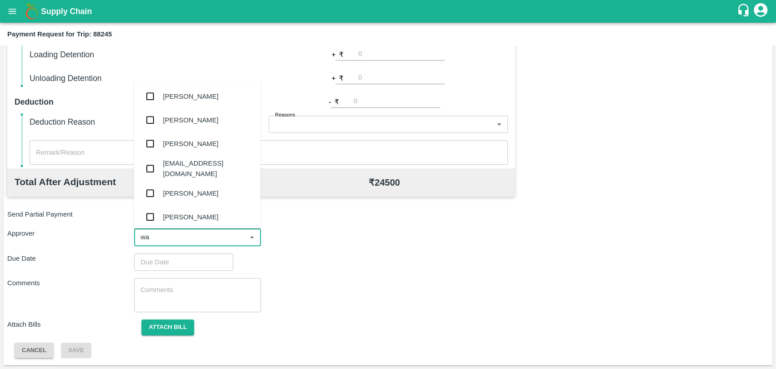
type input "wag"
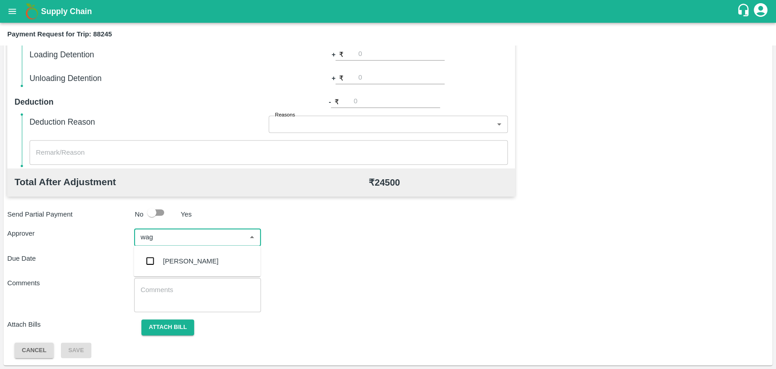
click at [193, 250] on div "Prasad Waghade" at bounding box center [197, 261] width 127 height 24
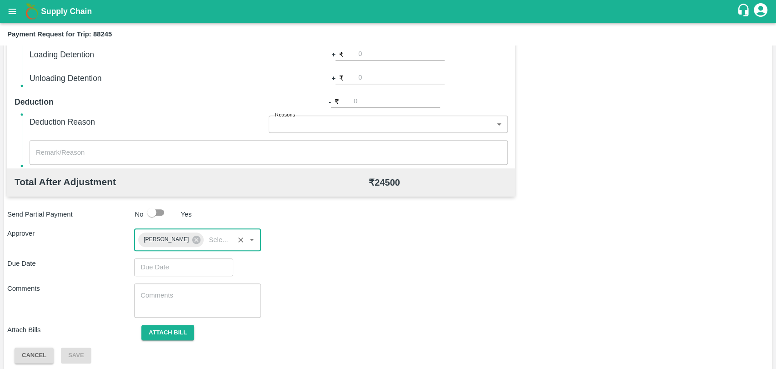
click at [187, 275] on div "Total Transportation Cost ₹ 24000 Advance payment - ₹ Additional Charges(+) Ina…" at bounding box center [387, 140] width 761 height 445
type input "DD/MM/YYYY hh:mm aa"
click at [189, 267] on input "DD/MM/YYYY hh:mm aa" at bounding box center [180, 266] width 93 height 17
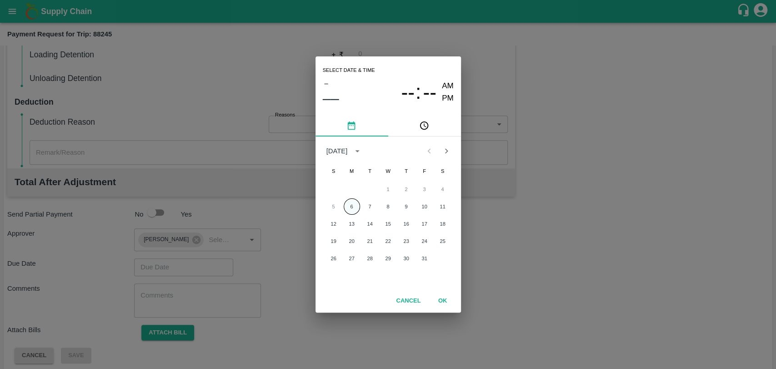
click at [352, 209] on button "6" at bounding box center [352, 206] width 16 height 16
type input "06/10/2025 12:00 AM"
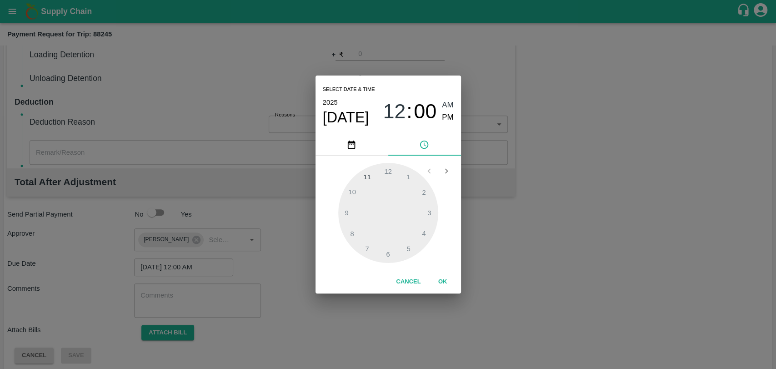
click at [442, 274] on button "OK" at bounding box center [442, 282] width 29 height 16
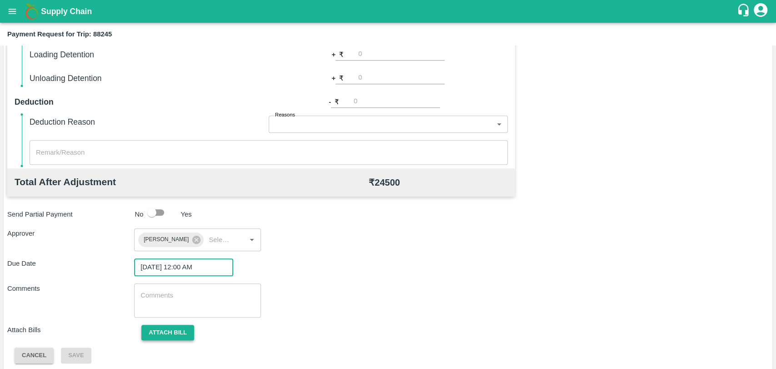
click at [165, 325] on button "Attach bill" at bounding box center [167, 333] width 53 height 16
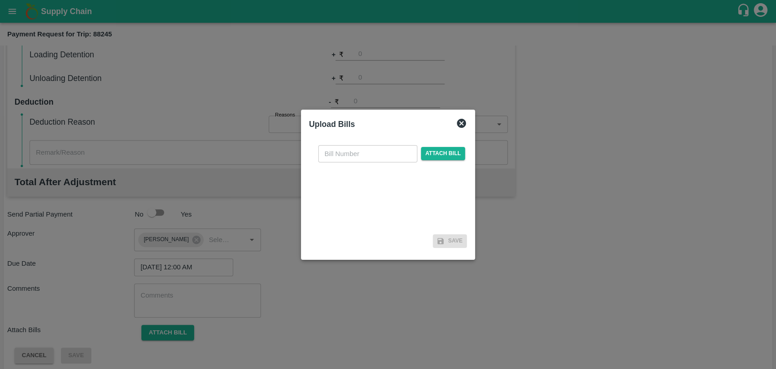
click at [338, 163] on div "​ Attach bill" at bounding box center [388, 184] width 158 height 93
click at [341, 155] on input "text" at bounding box center [367, 153] width 99 height 17
type input "4008"
click at [443, 150] on span "Attach bill" at bounding box center [443, 153] width 45 height 13
click at [0, 0] on input "Attach bill" at bounding box center [0, 0] width 0 height 0
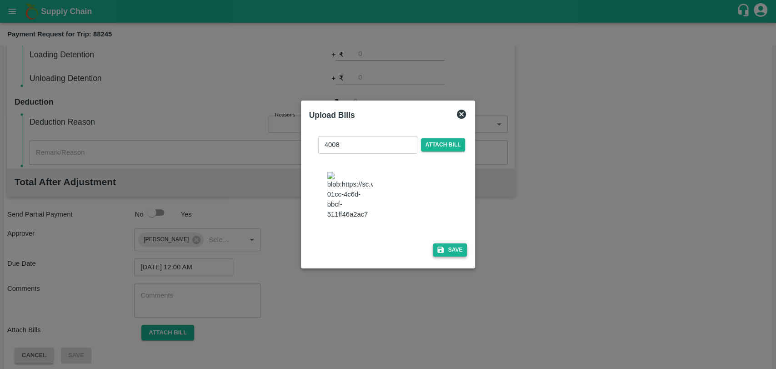
click at [446, 248] on button "Save" at bounding box center [450, 249] width 35 height 13
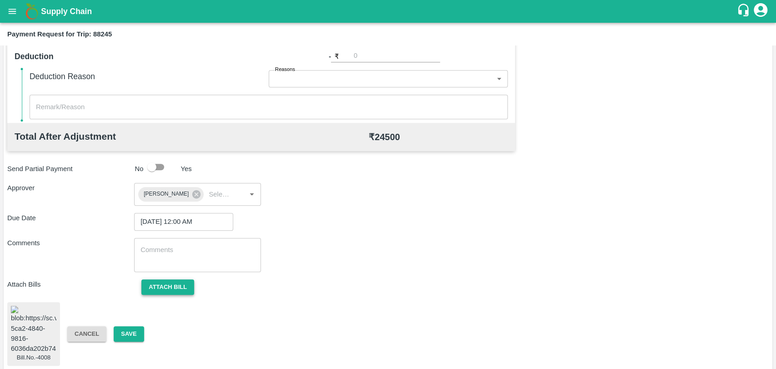
scroll to position [380, 0]
click at [126, 327] on button "Save" at bounding box center [129, 333] width 30 height 16
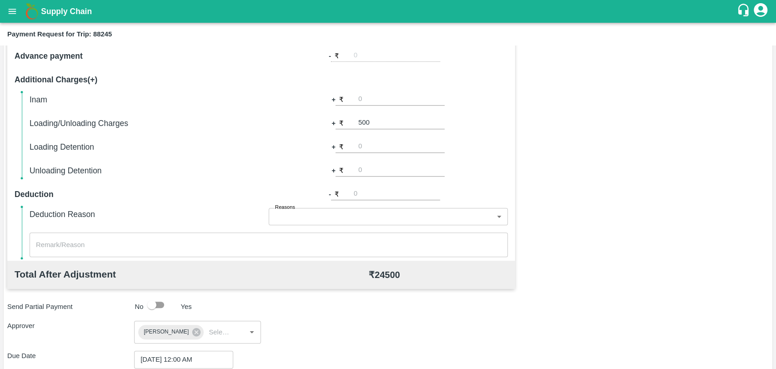
scroll to position [127, 0]
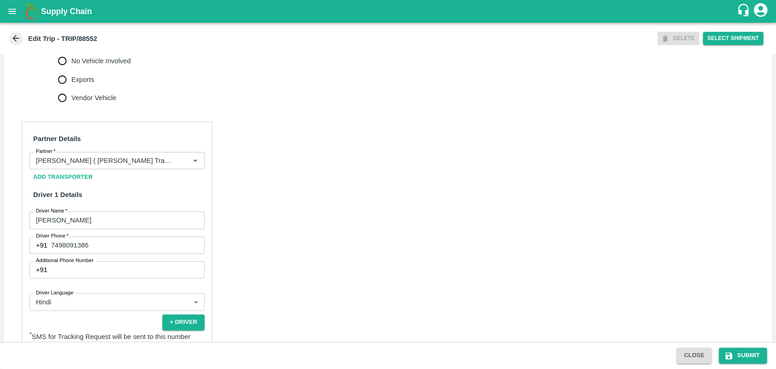
scroll to position [602, 0]
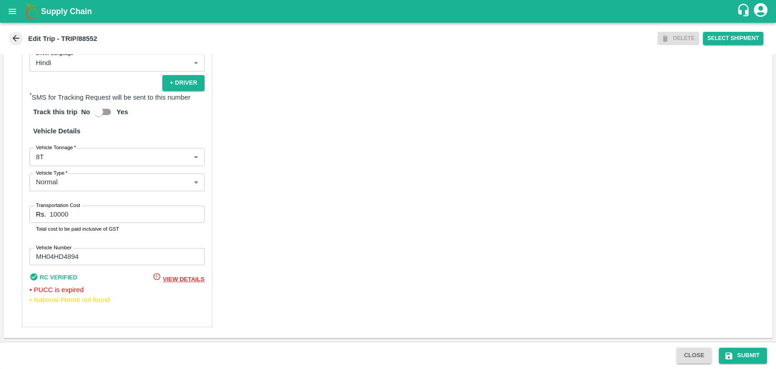
click at [69, 157] on body "Supply Chain Edit Trip - TRIP/88552 DELETE Select Shipment Trip Details Trip Ty…" at bounding box center [388, 184] width 776 height 369
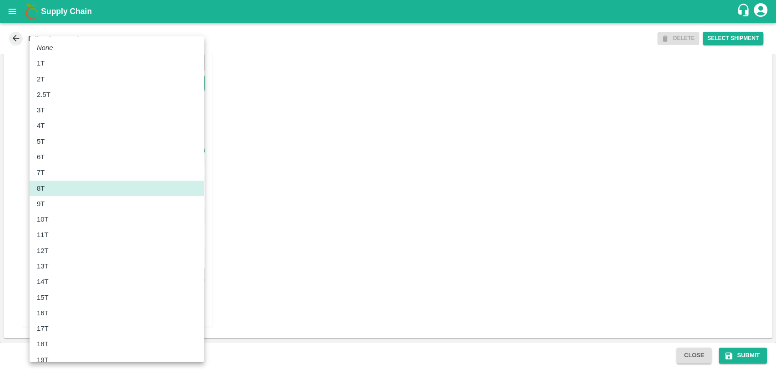
click at [50, 246] on div "12T" at bounding box center [45, 250] width 16 height 10
type input "12000"
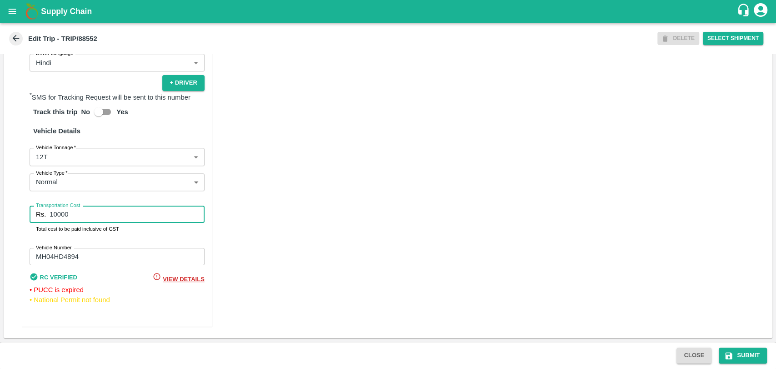
drag, startPoint x: 73, startPoint y: 218, endPoint x: 0, endPoint y: 205, distance: 73.8
click at [6, 209] on div "Partner Details Partner   * Partner Add Transporter Driver 1 Details Driver Nam…" at bounding box center [388, 104] width 769 height 466
type input "23000"
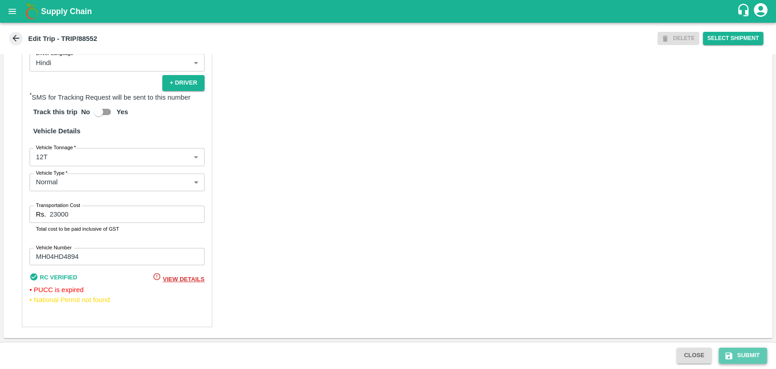
click at [737, 354] on button "Submit" at bounding box center [743, 355] width 48 height 16
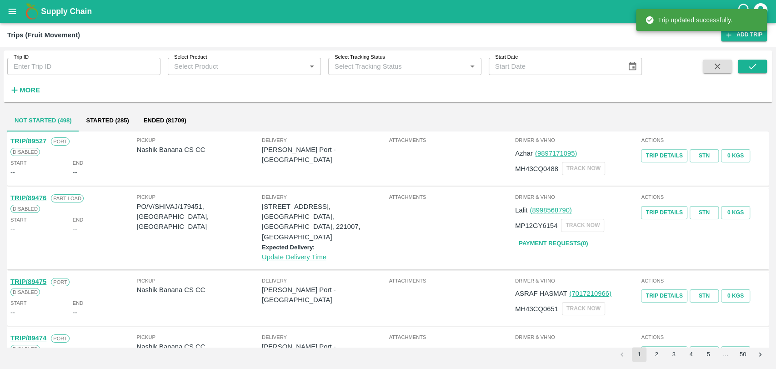
click at [25, 94] on h6 "More" at bounding box center [30, 90] width 20 height 12
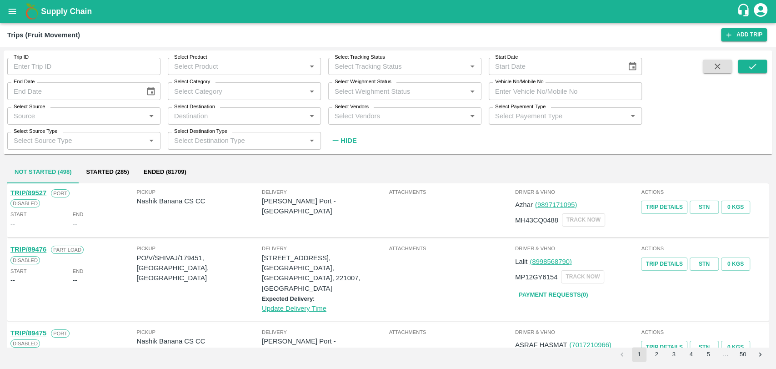
click at [560, 96] on input "Vehicle No/Mobile No" at bounding box center [565, 90] width 153 height 17
paste input "MH18BG0046"
type input "MH18BG0046"
click at [763, 67] on button "submit" at bounding box center [752, 67] width 29 height 14
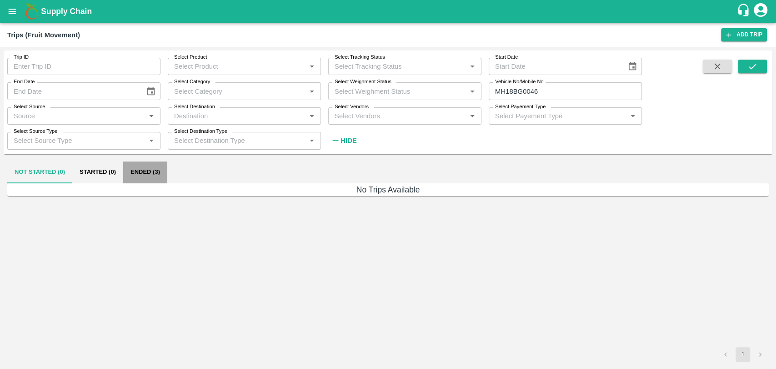
click at [140, 175] on button "Ended (3)" at bounding box center [145, 172] width 44 height 22
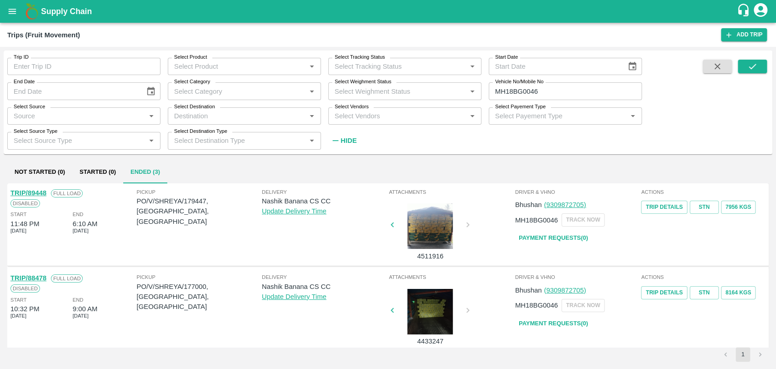
click at [34, 278] on link "TRIP/88478" at bounding box center [28, 277] width 36 height 7
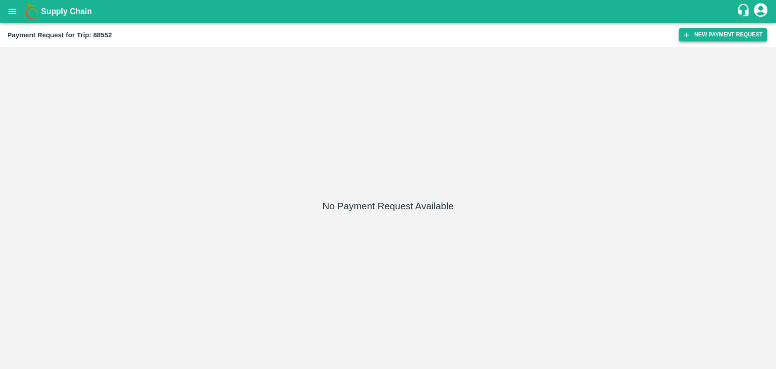
click at [721, 36] on button "New Payment Request" at bounding box center [723, 34] width 88 height 13
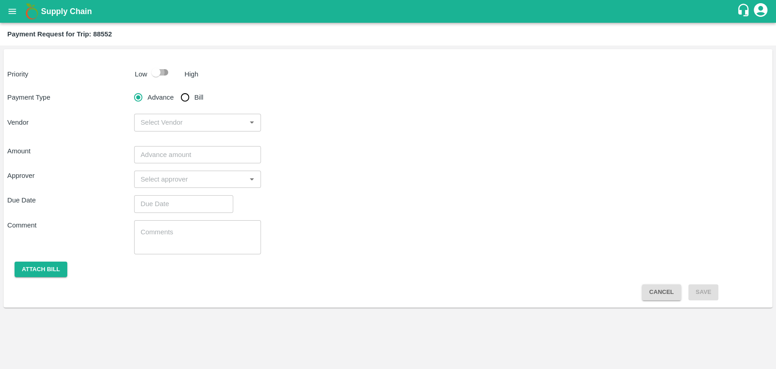
click at [166, 76] on input "checkbox" at bounding box center [156, 72] width 52 height 17
checkbox input "true"
click at [185, 95] on input "Bill" at bounding box center [185, 97] width 18 height 18
radio input "true"
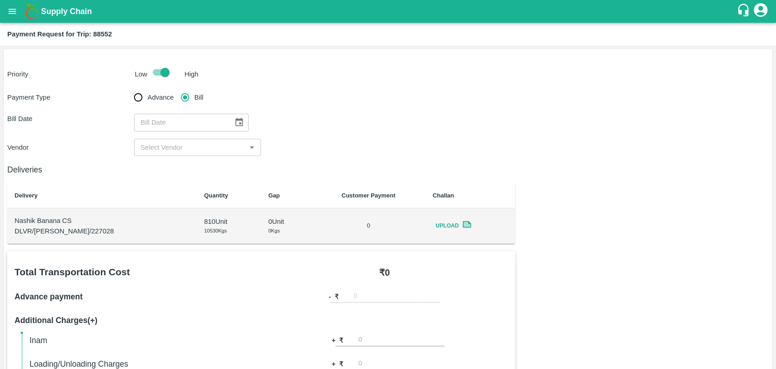
click at [245, 122] on div "​" at bounding box center [197, 122] width 127 height 17
click at [240, 122] on icon "Choose date" at bounding box center [239, 122] width 10 height 10
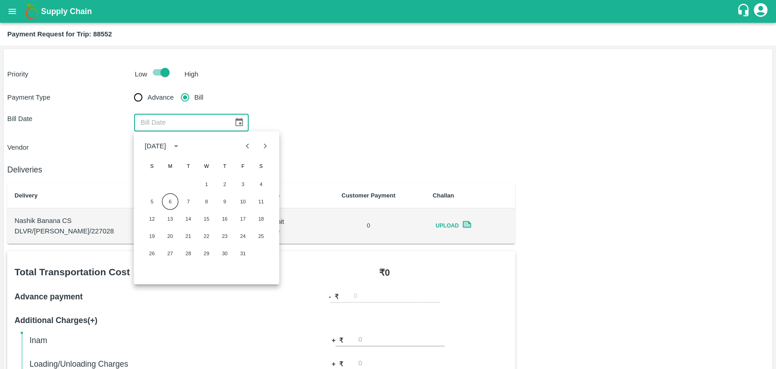
click at [244, 150] on icon "Previous month" at bounding box center [248, 146] width 10 height 10
click at [220, 219] on button "18" at bounding box center [224, 218] width 16 height 16
type input "18/09/2025"
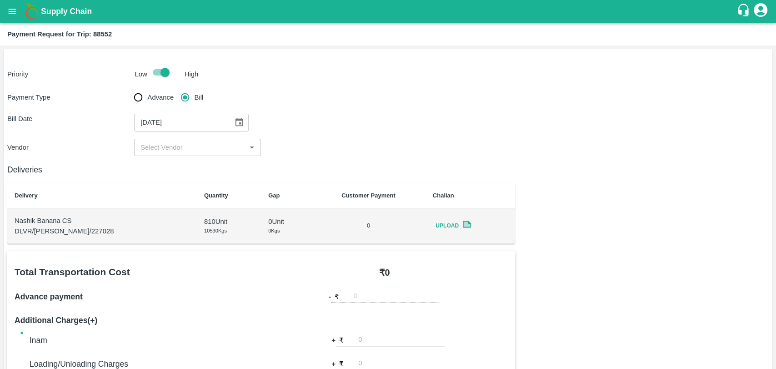
click at [153, 149] on input "input" at bounding box center [190, 147] width 106 height 12
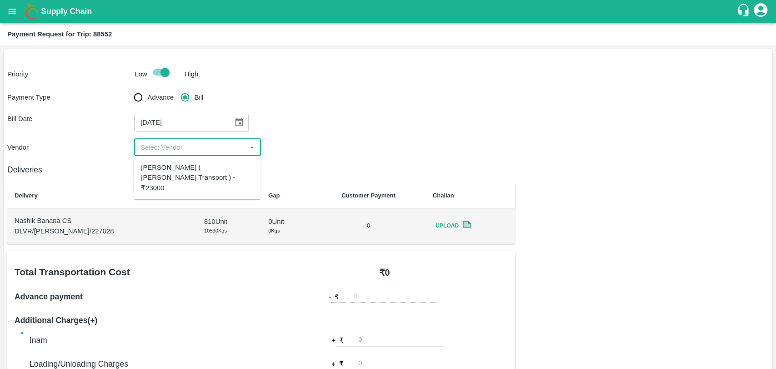
click at [160, 165] on div "Nitin Rasal ( Bhairavnath Transport ) - ₹23000" at bounding box center [197, 177] width 112 height 30
type input "Nitin Rasal ( Bhairavnath Transport ) - ₹23000"
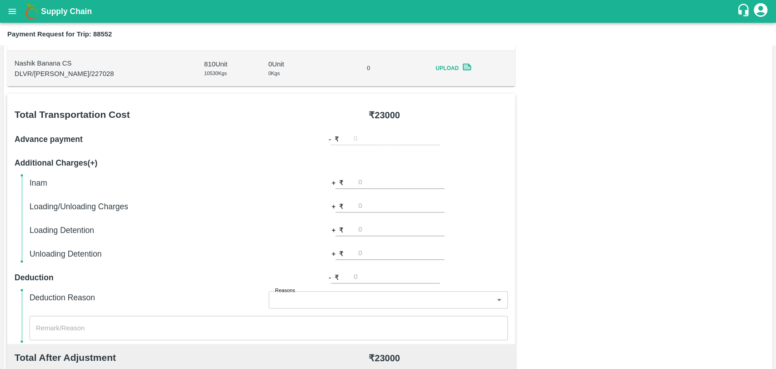
scroll to position [252, 0]
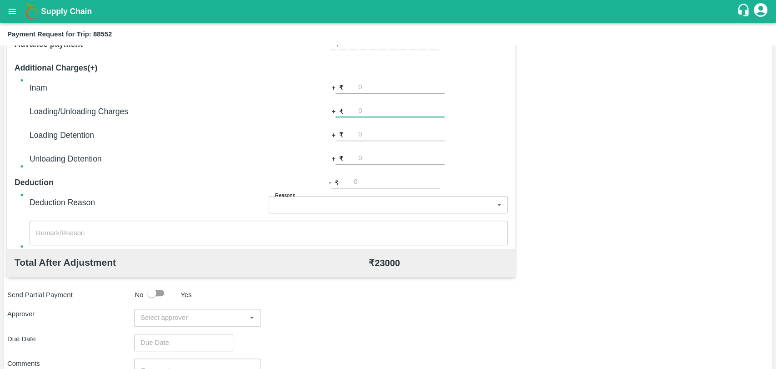
click at [366, 111] on input "number" at bounding box center [401, 111] width 86 height 12
type input "500"
type input "5000"
click at [169, 314] on input "input" at bounding box center [190, 317] width 106 height 12
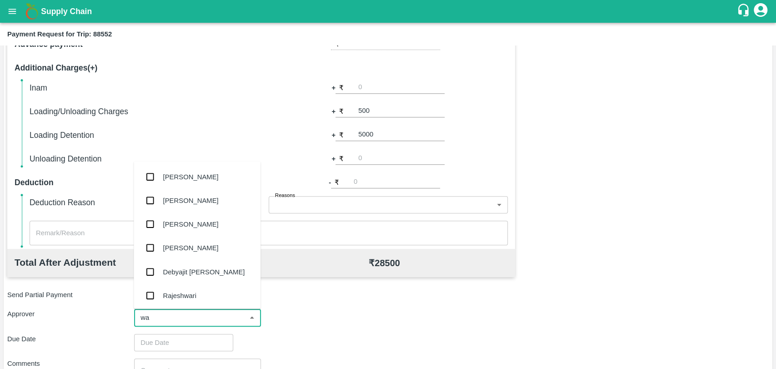
type input "wag"
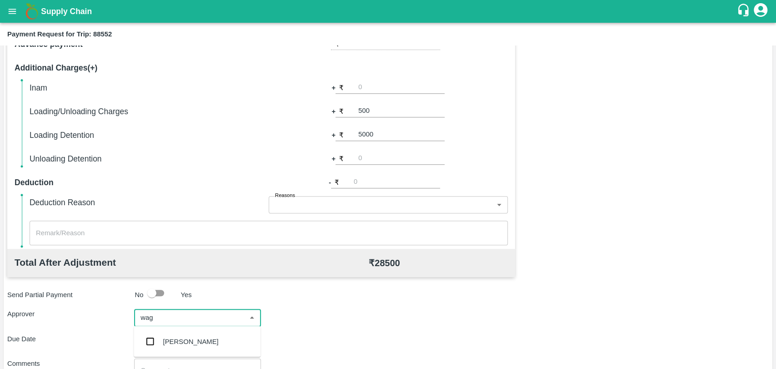
click at [167, 339] on div "Prasad Waghade" at bounding box center [190, 341] width 55 height 10
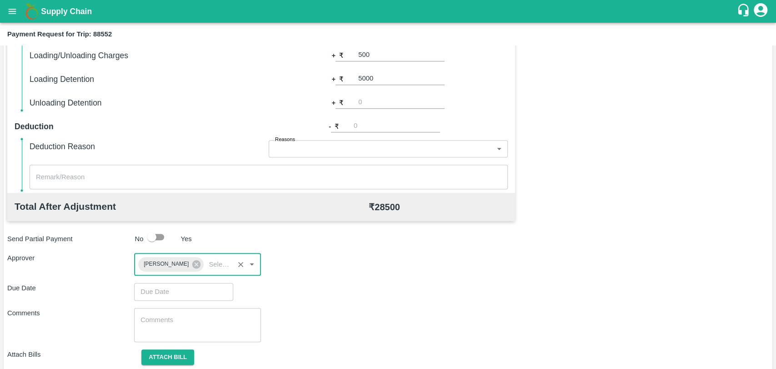
scroll to position [338, 0]
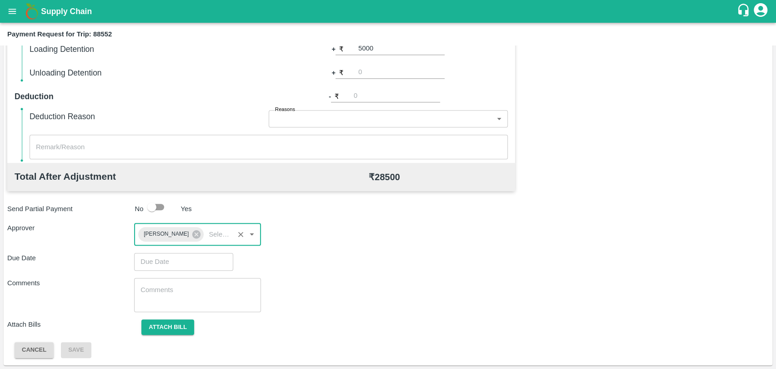
click at [154, 255] on input "Choose date" at bounding box center [180, 261] width 93 height 17
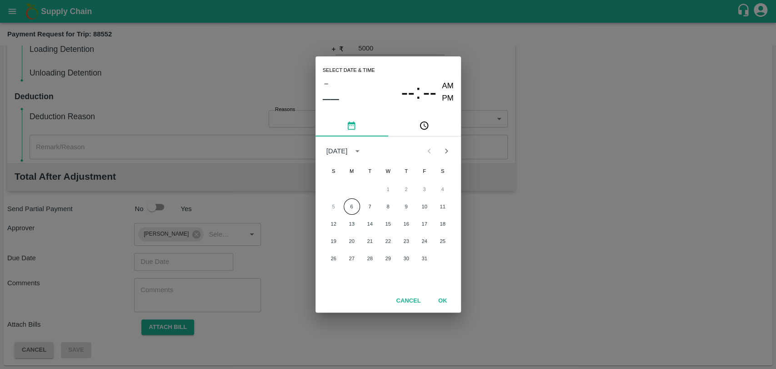
click at [342, 204] on div "5 6 7 8 9 10 11" at bounding box center [387, 206] width 145 height 16
click at [346, 204] on button "6" at bounding box center [352, 206] width 16 height 16
type input "[DATE] 12:00 AM"
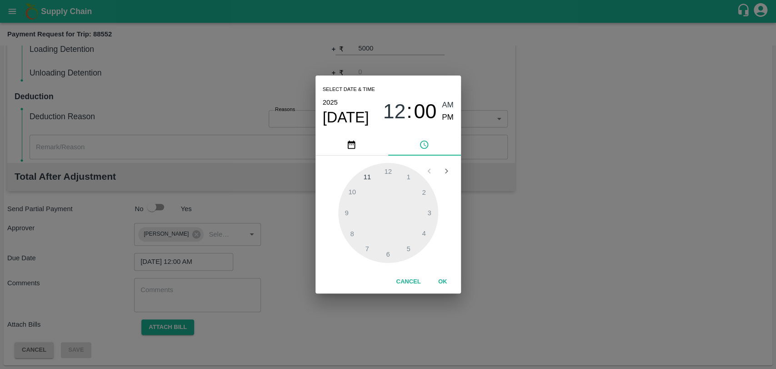
click at [440, 286] on button "OK" at bounding box center [442, 282] width 29 height 16
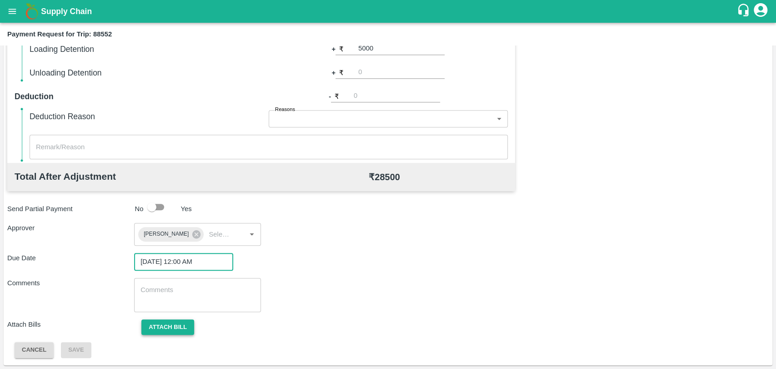
click at [170, 321] on button "Attach bill" at bounding box center [167, 327] width 53 height 16
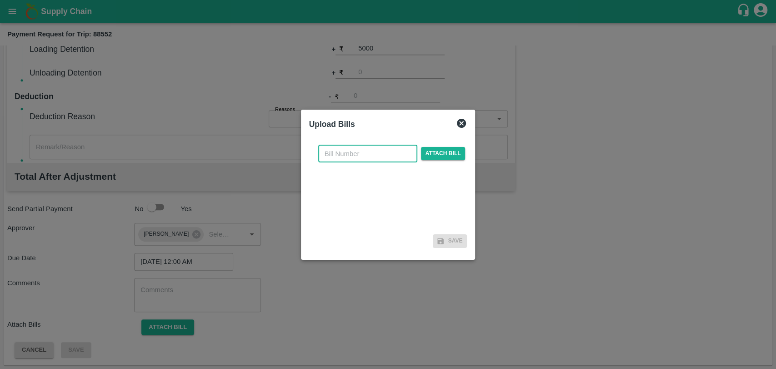
click at [332, 154] on input "text" at bounding box center [367, 153] width 99 height 17
type input "4023"
click at [438, 154] on span "Attach bill" at bounding box center [443, 153] width 45 height 13
click at [0, 0] on input "Attach bill" at bounding box center [0, 0] width 0 height 0
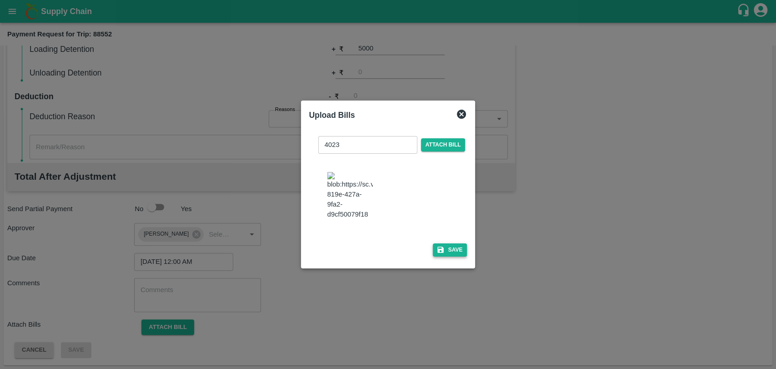
click at [441, 248] on icon "button" at bounding box center [440, 249] width 8 height 8
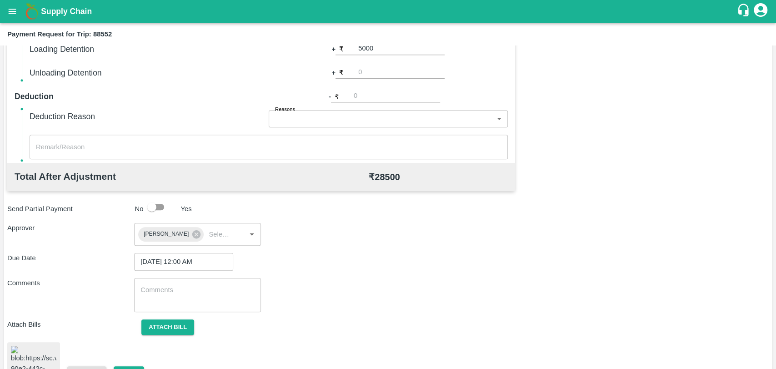
click at [196, 281] on div "x ​" at bounding box center [197, 295] width 127 height 34
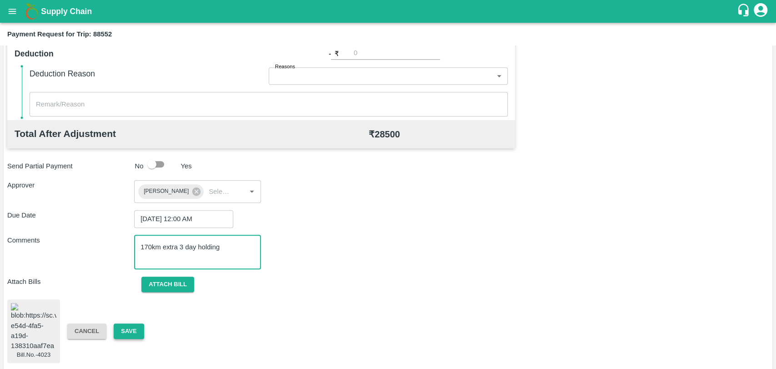
type textarea "170km extra 3 day holding"
click at [132, 325] on button "Save" at bounding box center [129, 331] width 30 height 16
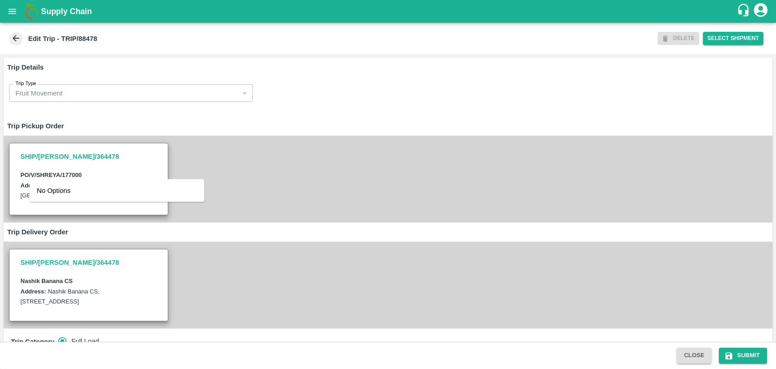
scroll to position [353, 0]
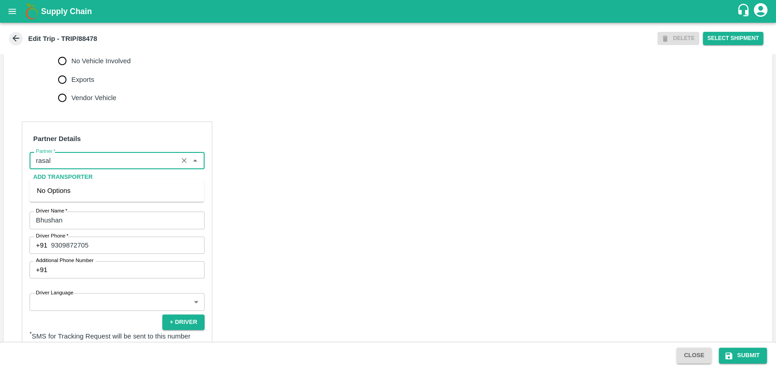
click at [65, 166] on input "Partner   *" at bounding box center [103, 161] width 143 height 12
click at [74, 192] on div "[PERSON_NAME] ( [PERSON_NAME] Transport )-[GEOGRAPHIC_DATA], Pune-9860466997(Tr…" at bounding box center [117, 200] width 160 height 30
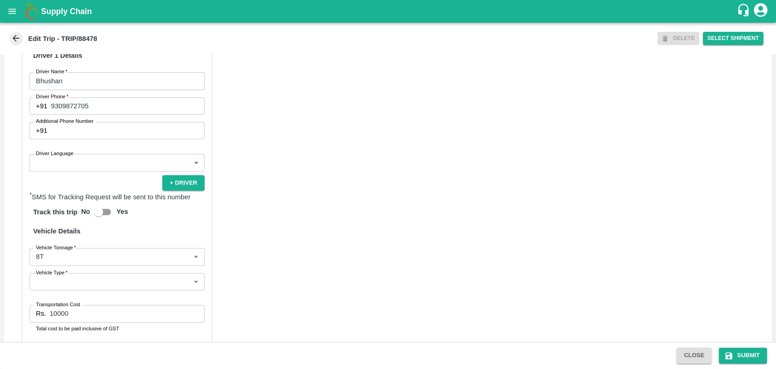
scroll to position [601, 0]
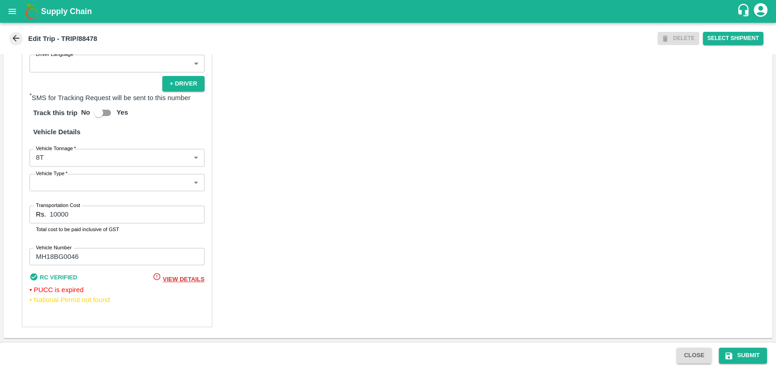
type input "[PERSON_NAME] ( [PERSON_NAME] Transport )-[GEOGRAPHIC_DATA], Pune-9860466997(Tr…"
click at [60, 158] on body "Supply Chain Edit Trip - TRIP/88478 DELETE Select Shipment Trip Details Trip Ty…" at bounding box center [388, 184] width 776 height 369
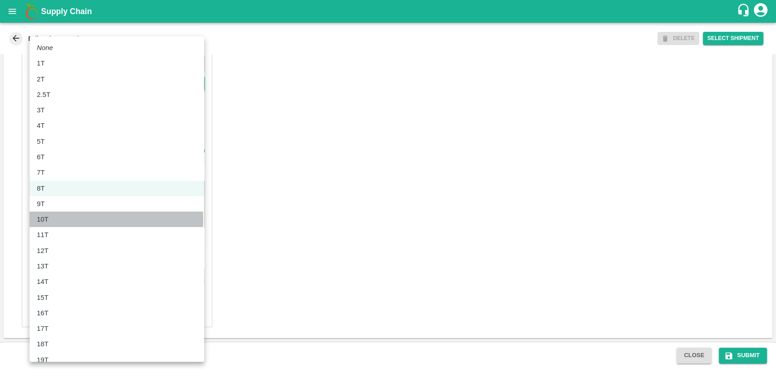
click at [54, 219] on div "10T" at bounding box center [117, 219] width 160 height 10
type input "10000"
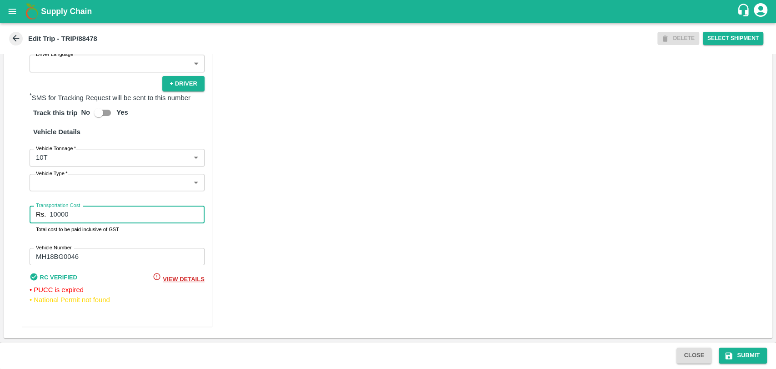
click at [89, 218] on input "10000" at bounding box center [127, 213] width 155 height 17
drag, startPoint x: 52, startPoint y: 215, endPoint x: 12, endPoint y: 213, distance: 39.6
click at [12, 213] on div "Partner Details Partner   * Partner Add Transporter Driver 1 Details Driver Nam…" at bounding box center [388, 105] width 769 height 466
type input "19000"
click at [746, 354] on button "Submit" at bounding box center [743, 355] width 48 height 16
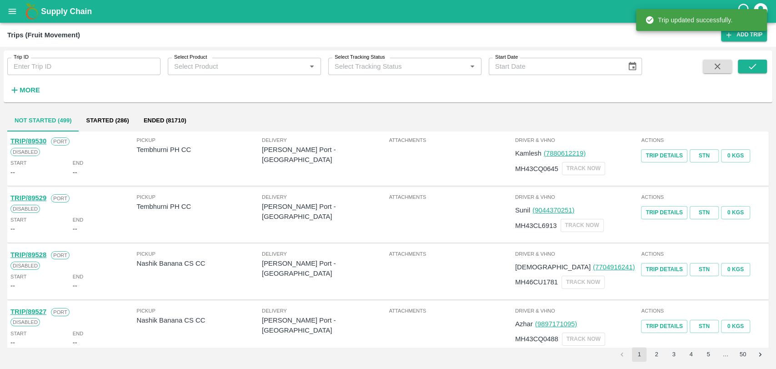
click at [25, 88] on strong "More" at bounding box center [30, 89] width 20 height 7
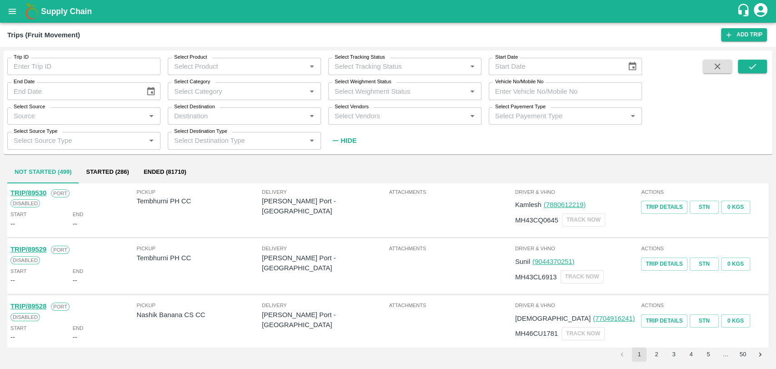
click at [510, 93] on input "Vehicle No/Mobile No" at bounding box center [565, 90] width 153 height 17
paste input "MH19CY8057"
type input "MH19CY8057"
click at [743, 65] on button "submit" at bounding box center [752, 67] width 29 height 14
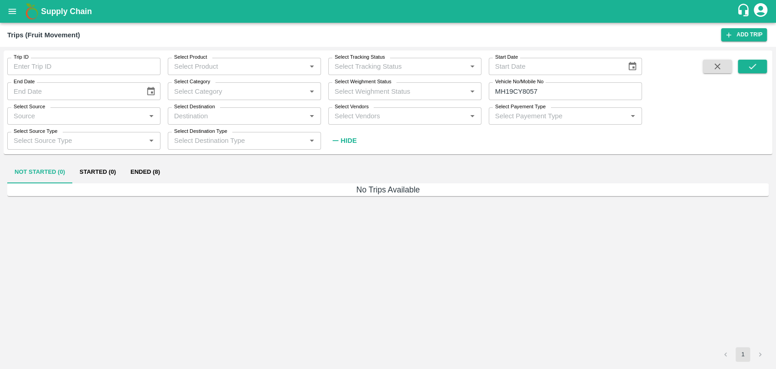
click at [144, 172] on button "Ended (8)" at bounding box center [145, 172] width 44 height 22
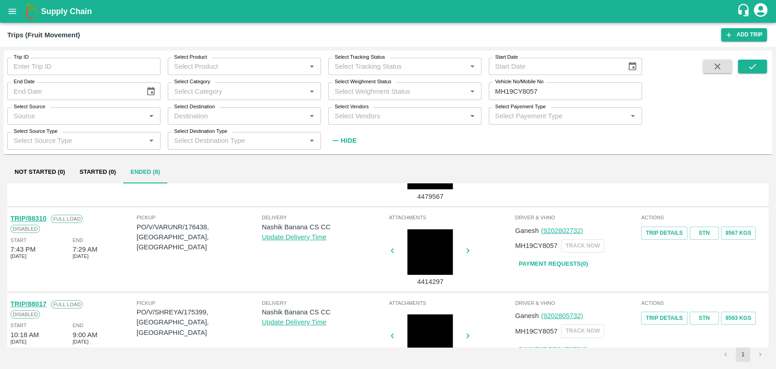
scroll to position [50, 0]
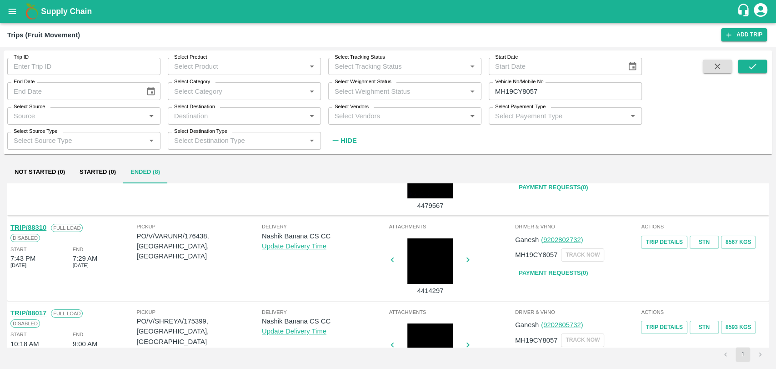
click at [37, 226] on link "TRIP/88310" at bounding box center [28, 227] width 36 height 7
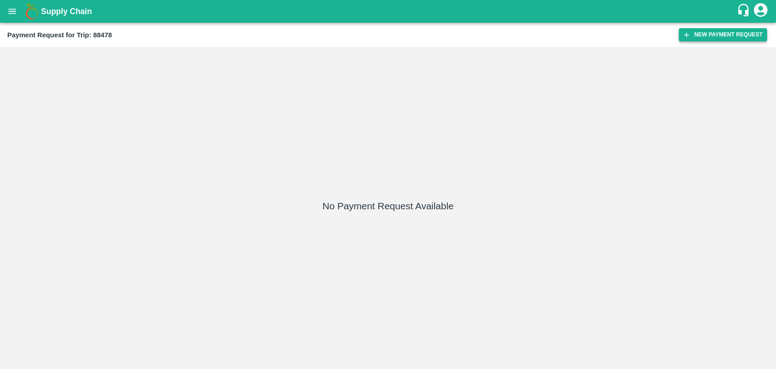
click at [764, 36] on button "New Payment Request" at bounding box center [723, 34] width 88 height 13
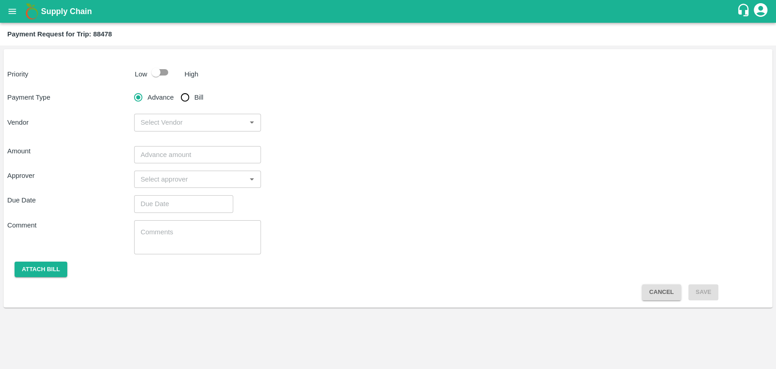
click at [156, 74] on input "checkbox" at bounding box center [156, 72] width 52 height 17
checkbox input "true"
click at [199, 99] on span "Bill" at bounding box center [199, 97] width 9 height 10
click at [194, 99] on input "Bill" at bounding box center [185, 97] width 18 height 18
radio input "true"
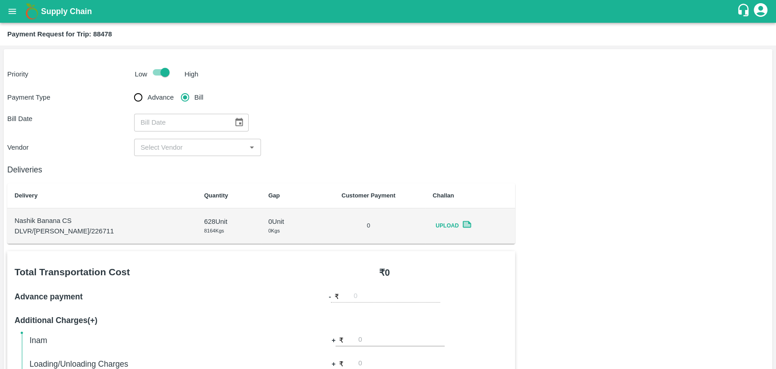
click at [235, 117] on icon "Choose date" at bounding box center [239, 122] width 10 height 10
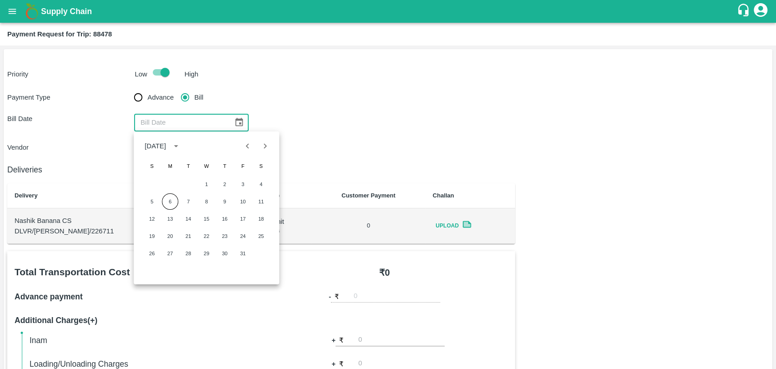
click at [244, 145] on icon "Previous month" at bounding box center [248, 146] width 10 height 10
click at [228, 217] on button "18" at bounding box center [224, 218] width 16 height 16
type input "18/09/2025"
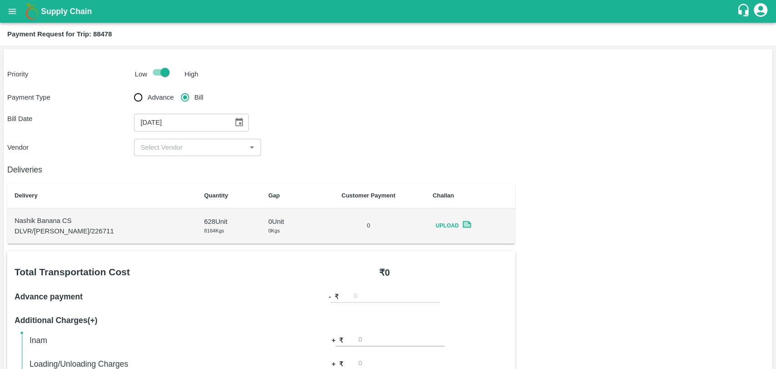
click at [165, 151] on input "input" at bounding box center [190, 147] width 106 height 12
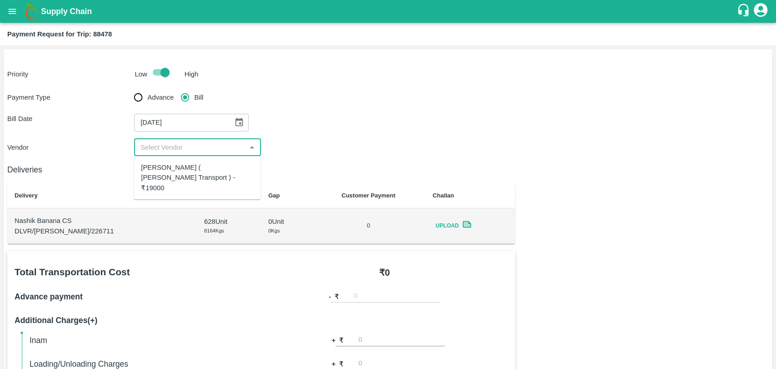
click at [162, 165] on div "[PERSON_NAME] ( [PERSON_NAME] Transport ) - ₹19000" at bounding box center [197, 177] width 112 height 30
type input "[PERSON_NAME] ( [PERSON_NAME] Transport ) - ₹19000"
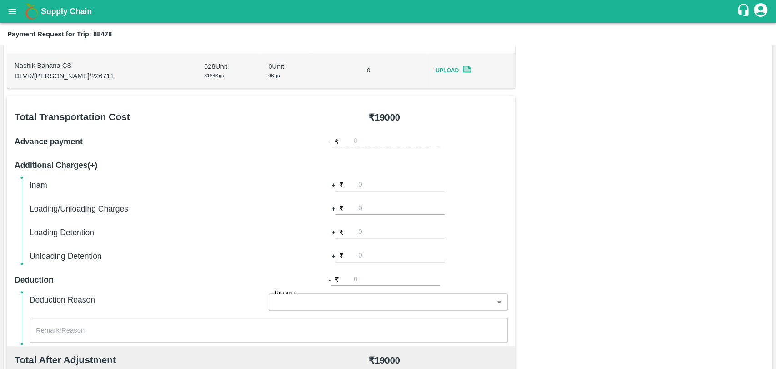
scroll to position [252, 0]
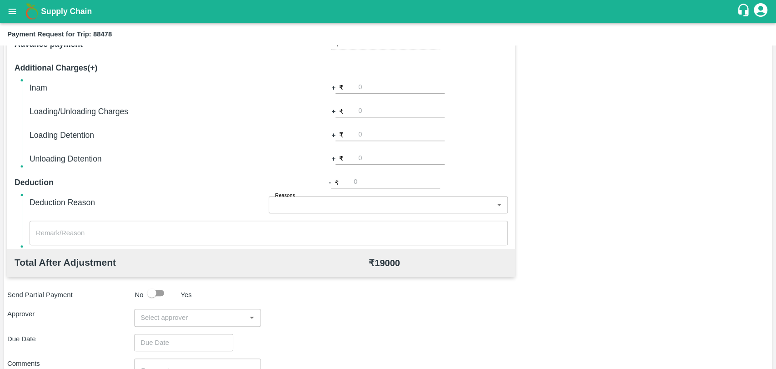
click at [179, 316] on input "input" at bounding box center [190, 317] width 106 height 12
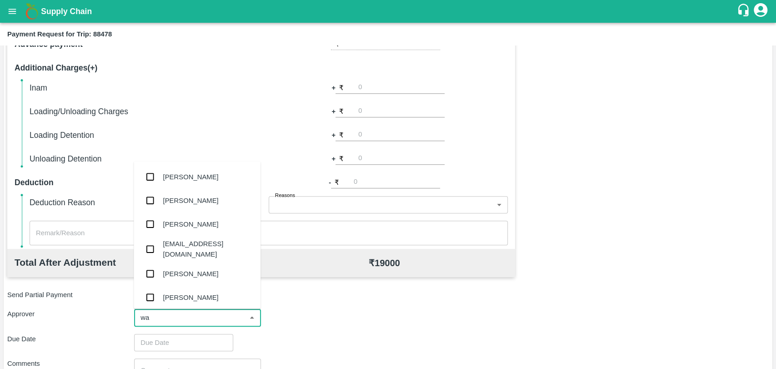
type input "wag"
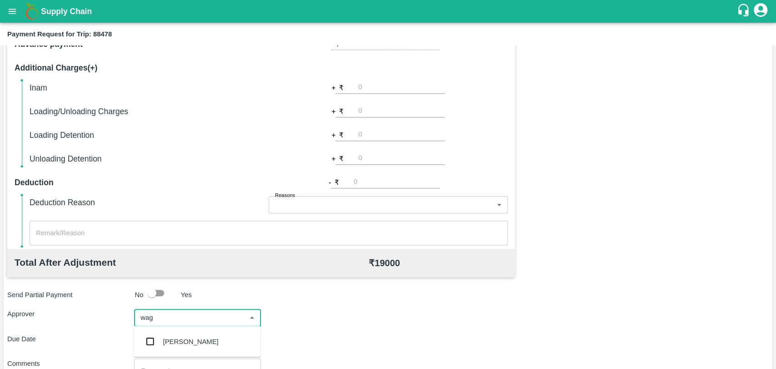
click at [178, 331] on div "[PERSON_NAME]" at bounding box center [197, 341] width 127 height 24
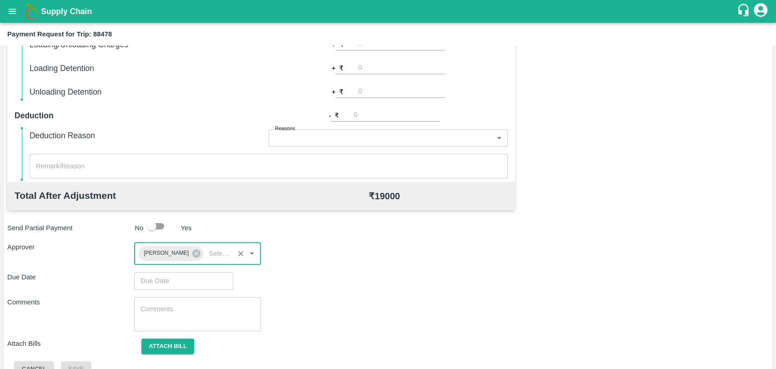
scroll to position [338, 0]
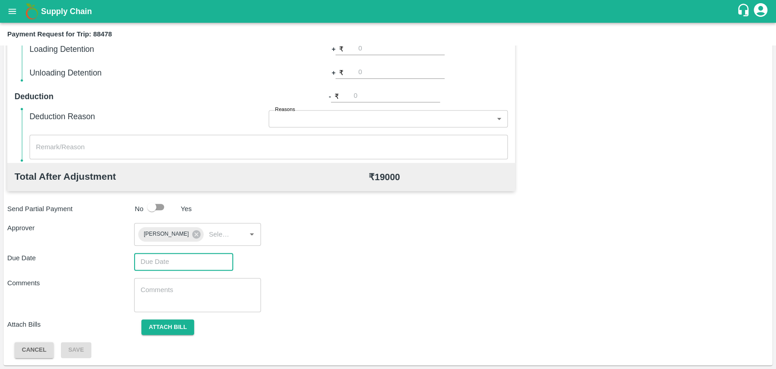
type input "DD/MM/YYYY hh:mm aa"
click at [174, 257] on input "DD/MM/YYYY hh:mm aa" at bounding box center [180, 261] width 93 height 17
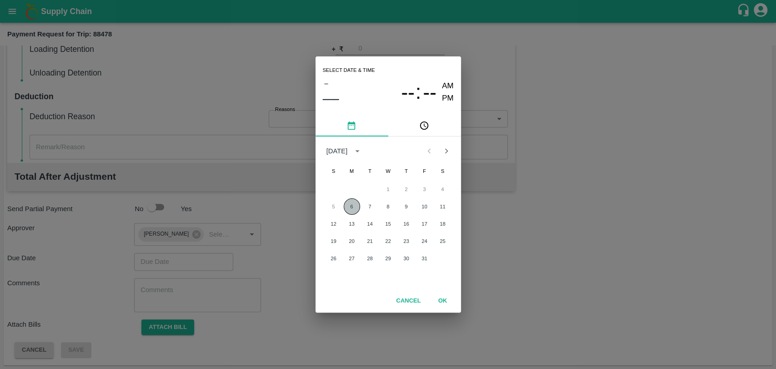
click at [349, 204] on button "6" at bounding box center [352, 206] width 16 height 16
type input "[DATE] 12:00 AM"
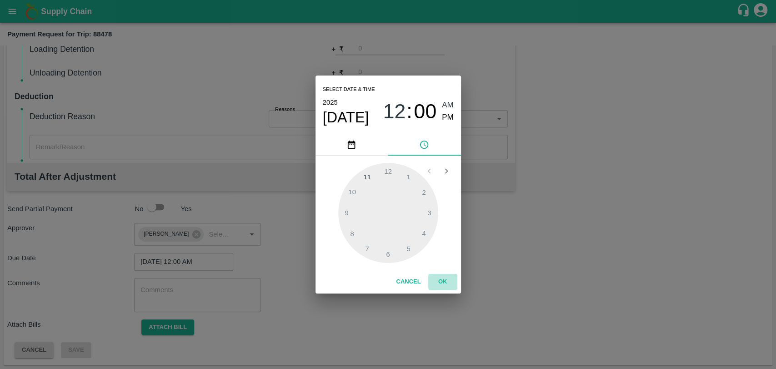
click at [450, 279] on button "OK" at bounding box center [442, 282] width 29 height 16
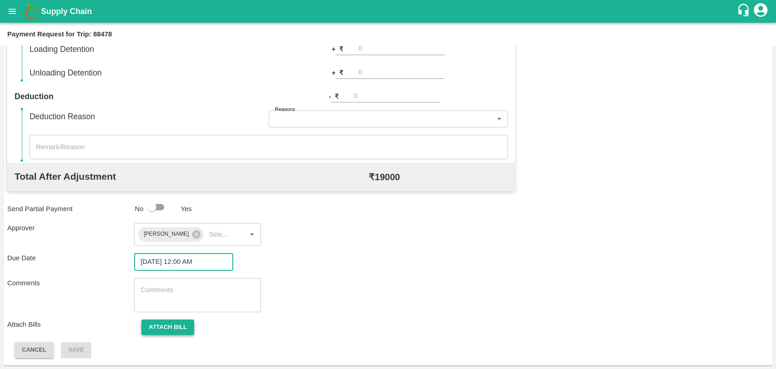
click at [159, 321] on button "Attach bill" at bounding box center [167, 327] width 53 height 16
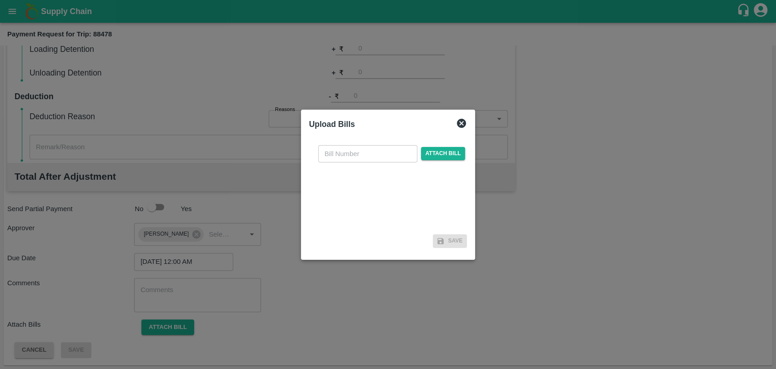
click at [331, 161] on input "text" at bounding box center [367, 153] width 99 height 17
type input "4020"
click at [440, 149] on span "Attach bill" at bounding box center [443, 153] width 45 height 13
click at [0, 0] on input "Attach bill" at bounding box center [0, 0] width 0 height 0
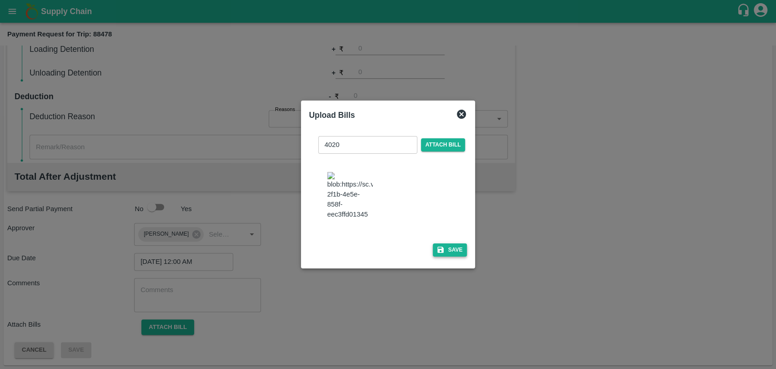
click at [451, 250] on button "Save" at bounding box center [450, 249] width 35 height 13
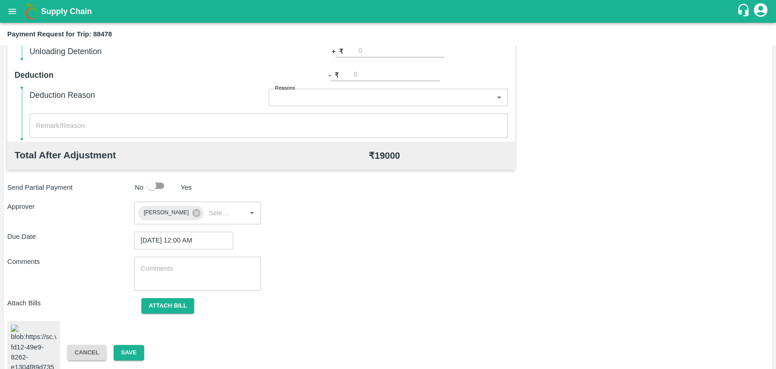
scroll to position [379, 0]
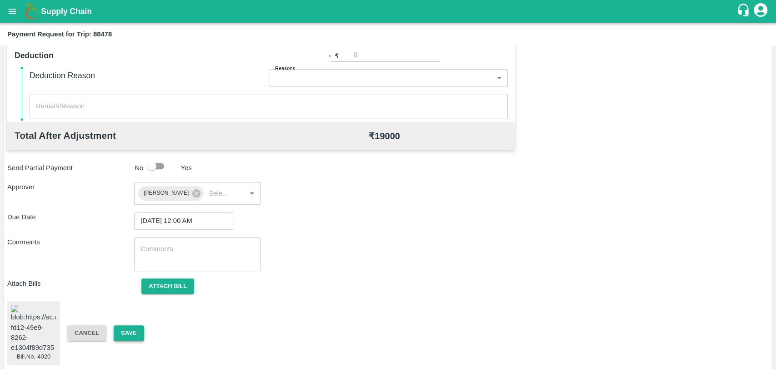
click at [135, 325] on button "Save" at bounding box center [129, 333] width 30 height 16
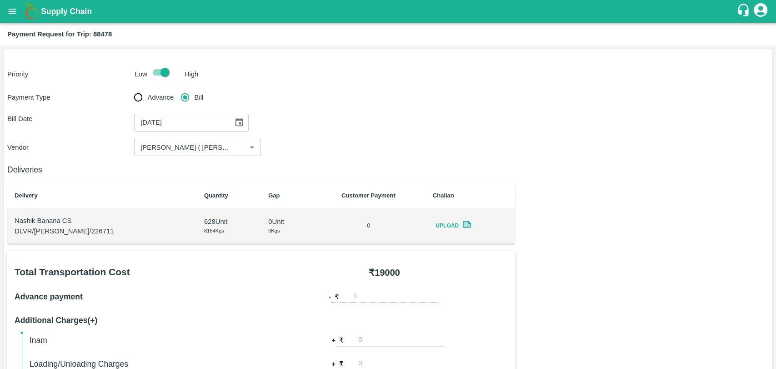
scroll to position [151, 0]
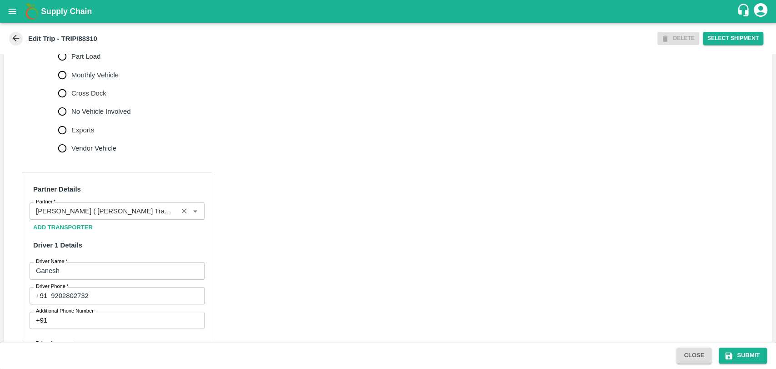
scroll to position [582, 0]
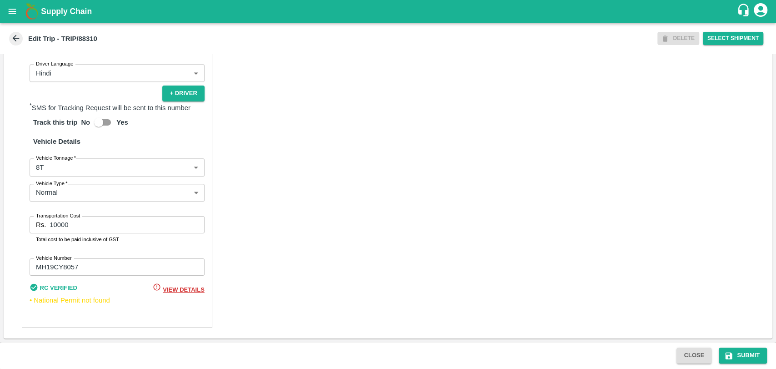
click at [69, 169] on body "Supply Chain Edit Trip - TRIP/88310 DELETE Select Shipment Trip Details Trip Ty…" at bounding box center [388, 184] width 776 height 369
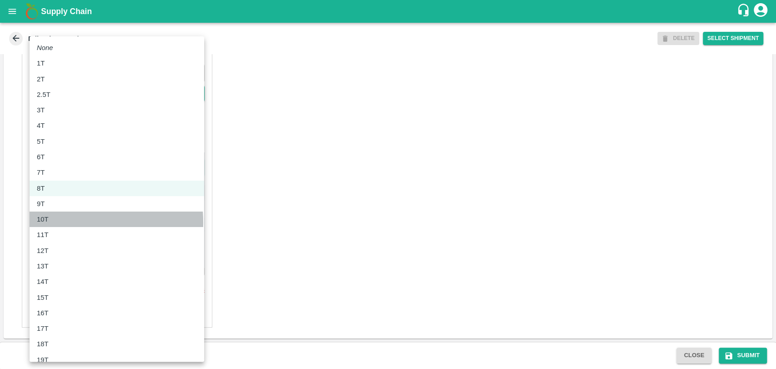
click at [48, 222] on div "10T" at bounding box center [45, 219] width 16 height 10
type input "10000"
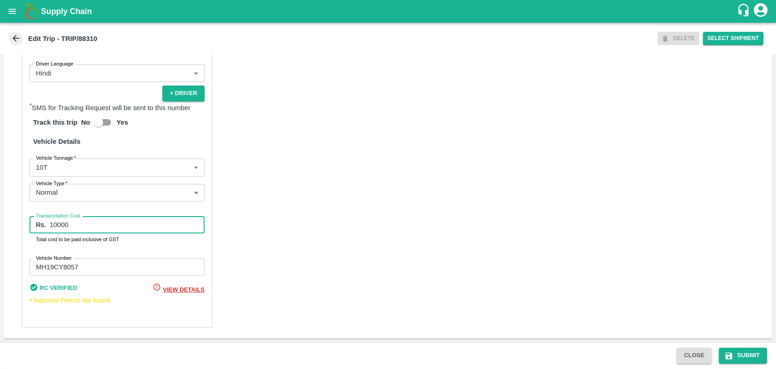
click at [55, 223] on input "10000" at bounding box center [127, 224] width 155 height 17
type input "19000"
click at [746, 355] on button "Submit" at bounding box center [743, 355] width 48 height 16
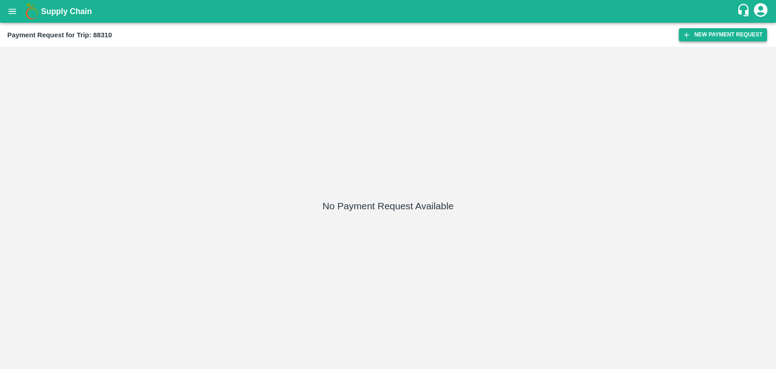
click at [687, 34] on icon "button" at bounding box center [686, 35] width 8 height 8
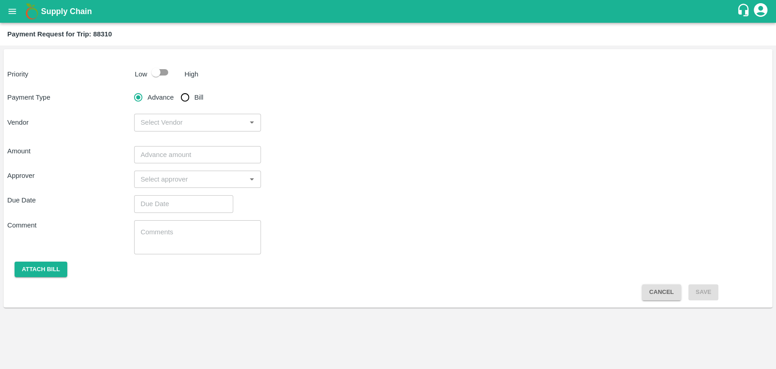
click at [150, 70] on input "checkbox" at bounding box center [156, 72] width 52 height 17
checkbox input "true"
click at [178, 92] on input "Bill" at bounding box center [185, 97] width 18 height 18
radio input "true"
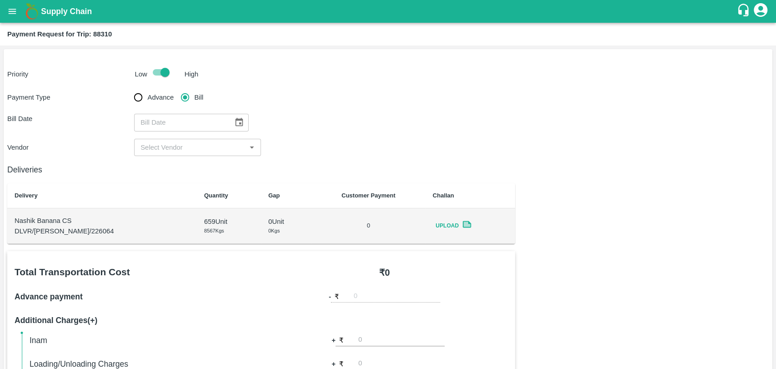
click at [234, 117] on icon "Choose date" at bounding box center [239, 122] width 10 height 10
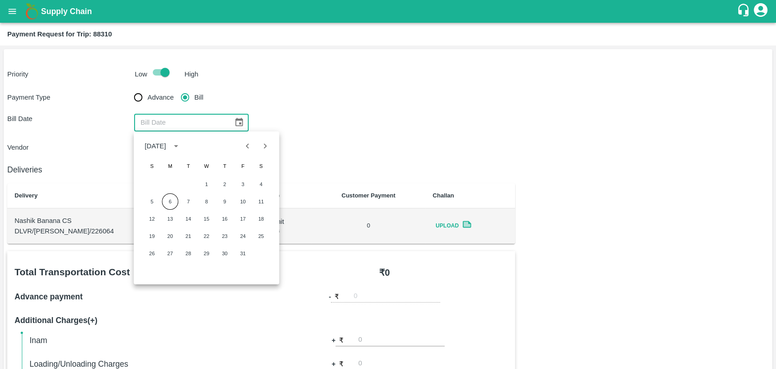
click at [236, 153] on div "[DATE]" at bounding box center [206, 146] width 145 height 18
click at [246, 145] on icon "Previous month" at bounding box center [248, 146] width 10 height 10
drag, startPoint x: 167, startPoint y: 218, endPoint x: 167, endPoint y: 208, distance: 10.0
click at [167, 217] on button "15" at bounding box center [170, 218] width 16 height 16
type input "[DATE]"
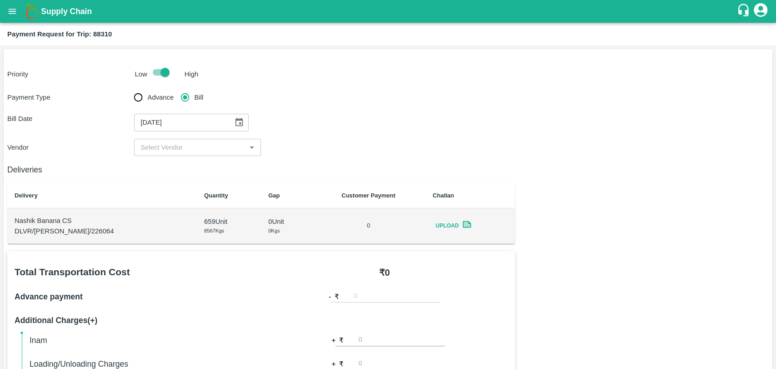
click at [158, 148] on input "input" at bounding box center [190, 147] width 106 height 12
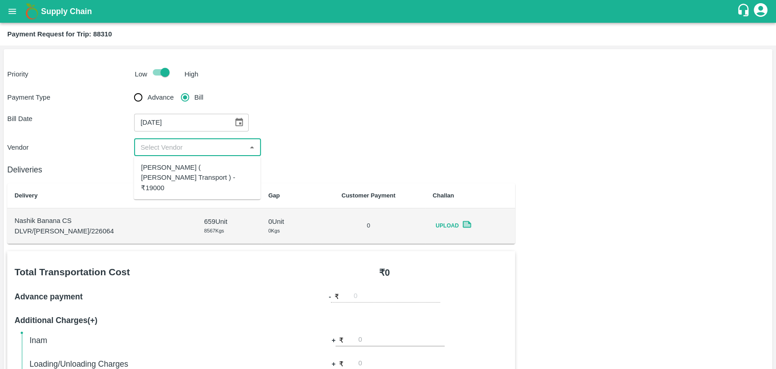
click at [158, 157] on ul "[PERSON_NAME] ( [PERSON_NAME] Transport ) - ₹19000" at bounding box center [197, 177] width 127 height 43
click at [158, 170] on div "[PERSON_NAME] ( [PERSON_NAME] Transport ) - ₹19000" at bounding box center [197, 177] width 112 height 30
type input "[PERSON_NAME] ( [PERSON_NAME] Transport ) - ₹19000"
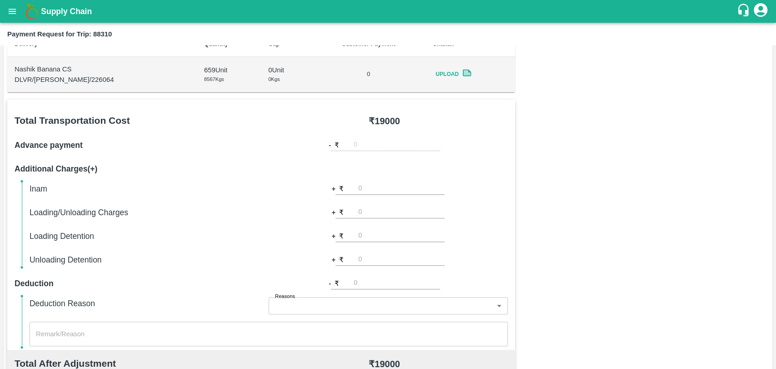
click at [384, 206] on input "number" at bounding box center [401, 212] width 86 height 12
type input "500"
click at [517, 209] on div "Total Transportation Cost ₹ 19000 Advance payment - ₹ Additional Charges(+) Ina…" at bounding box center [387, 320] width 761 height 440
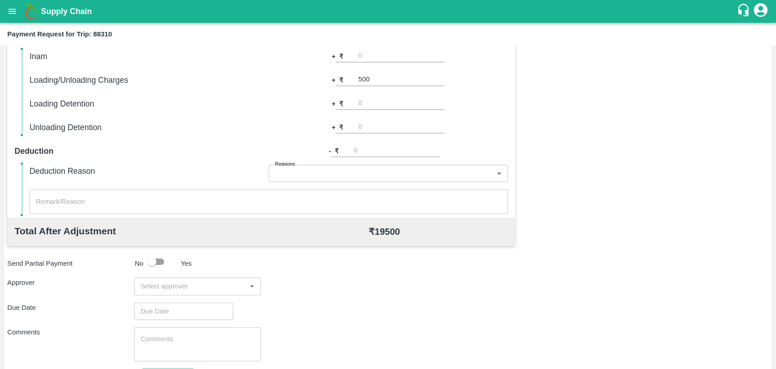
scroll to position [333, 0]
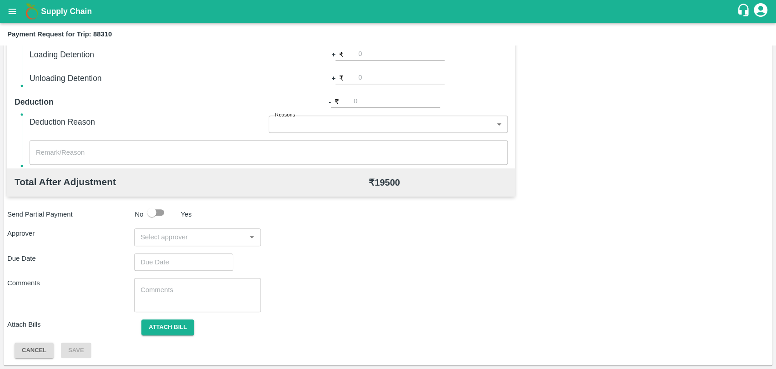
click at [133, 235] on p "Approver" at bounding box center [70, 233] width 127 height 10
click at [160, 229] on div "​" at bounding box center [197, 236] width 127 height 17
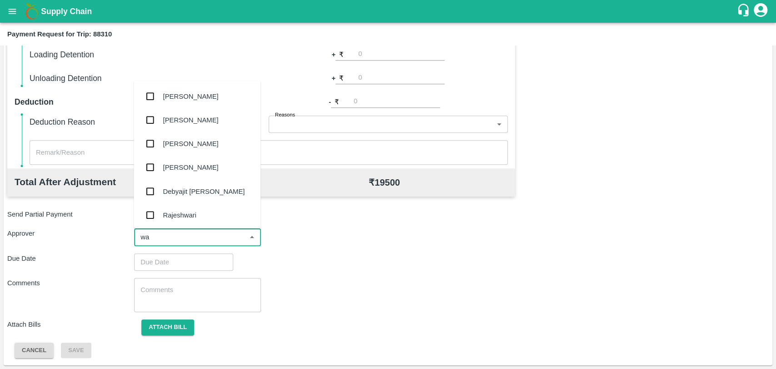
type input "wag"
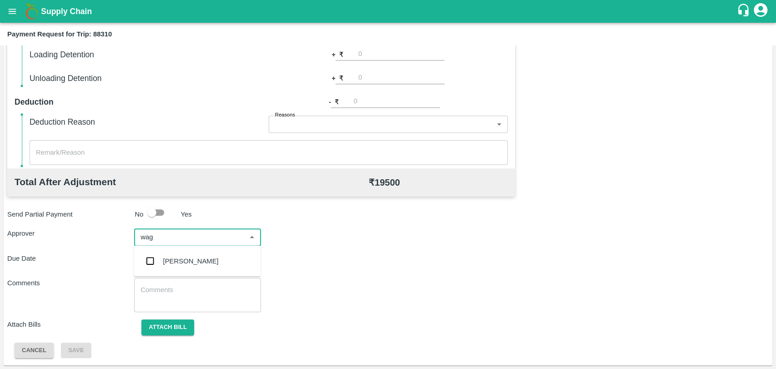
drag, startPoint x: 178, startPoint y: 273, endPoint x: 178, endPoint y: 265, distance: 7.3
click at [178, 271] on ul "[PERSON_NAME]" at bounding box center [197, 260] width 127 height 31
click at [178, 265] on div "[PERSON_NAME]" at bounding box center [190, 261] width 55 height 10
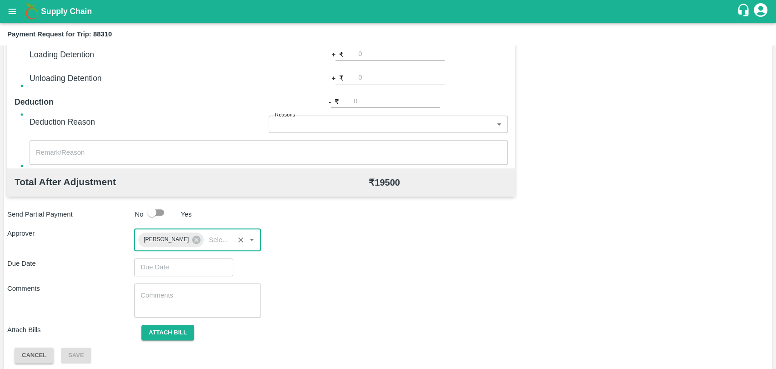
type input "DD/MM/YYYY hh:mm aa"
click at [175, 267] on input "DD/MM/YYYY hh:mm aa" at bounding box center [180, 266] width 93 height 17
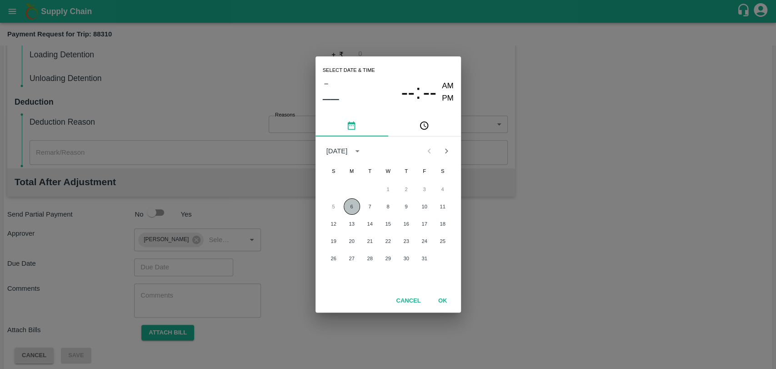
click at [350, 203] on button "6" at bounding box center [352, 206] width 16 height 16
type input "[DATE] 12:00 AM"
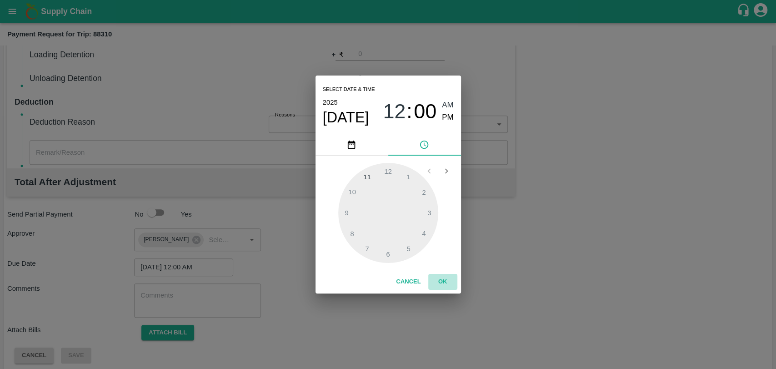
click at [432, 282] on button "OK" at bounding box center [442, 282] width 29 height 16
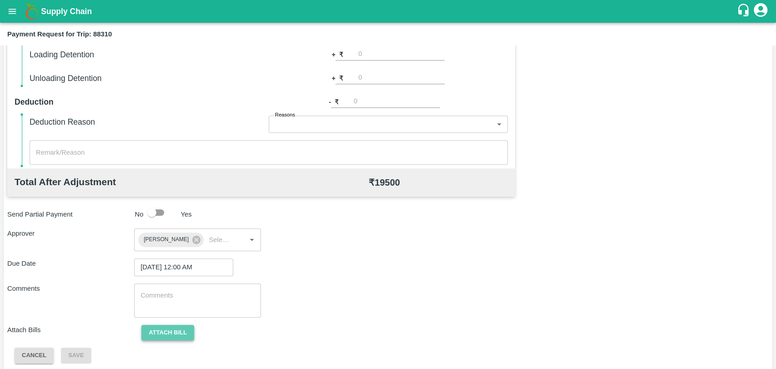
click at [165, 334] on button "Attach bill" at bounding box center [167, 333] width 53 height 16
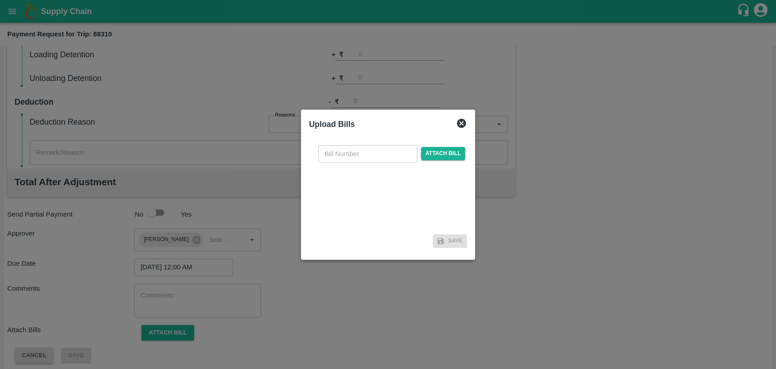
click at [365, 154] on input "text" at bounding box center [367, 153] width 99 height 17
type input "4015"
click at [436, 151] on span "Attach bill" at bounding box center [443, 153] width 45 height 13
click at [0, 0] on input "Attach bill" at bounding box center [0, 0] width 0 height 0
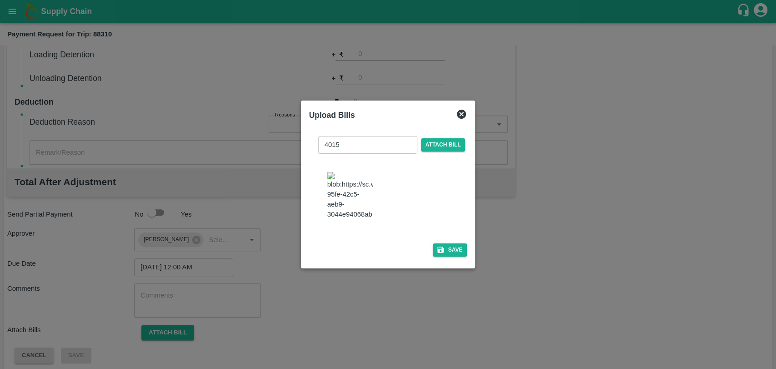
click at [453, 239] on div "4015 ​ Attach bill Save" at bounding box center [388, 194] width 158 height 131
click at [453, 243] on button "Save" at bounding box center [450, 249] width 35 height 13
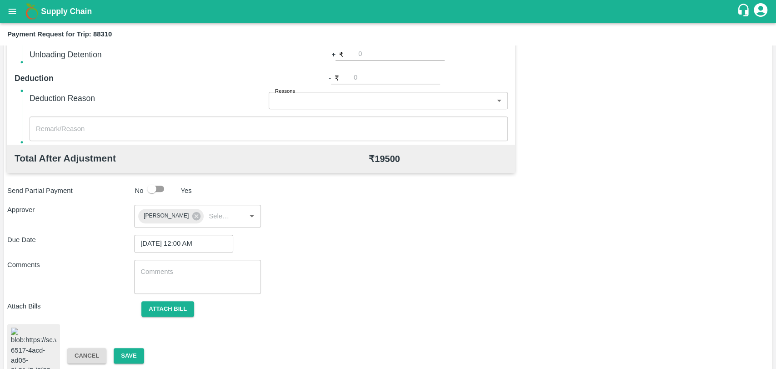
scroll to position [379, 0]
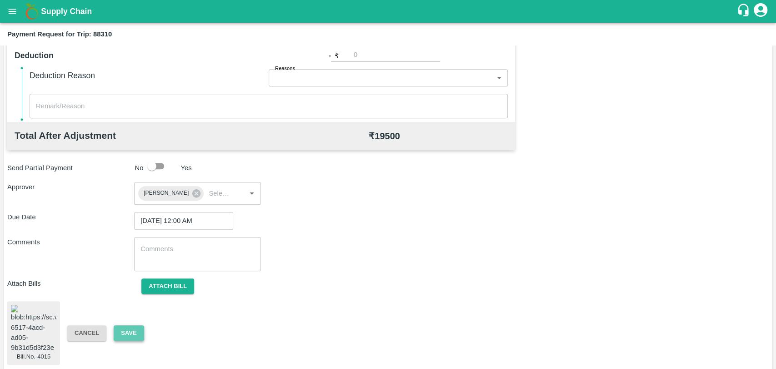
click at [128, 327] on button "Save" at bounding box center [129, 333] width 30 height 16
